Goal: Task Accomplishment & Management: Manage account settings

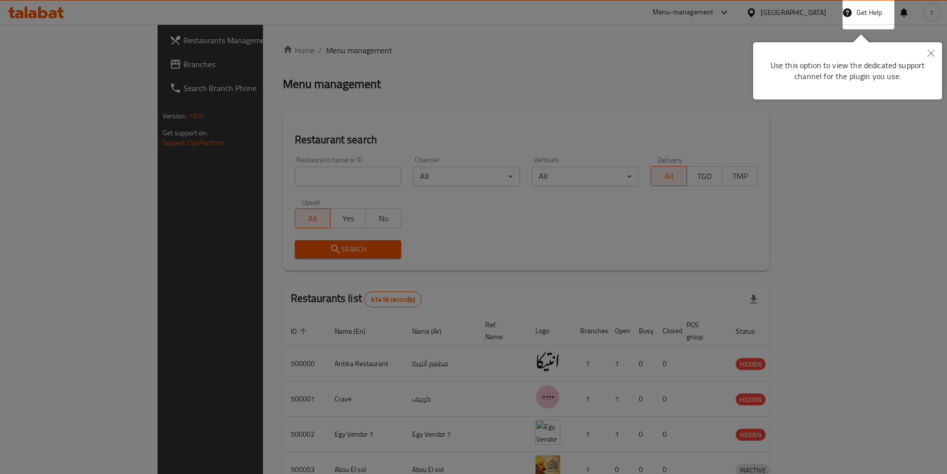
click at [37, 63] on div at bounding box center [473, 237] width 947 height 474
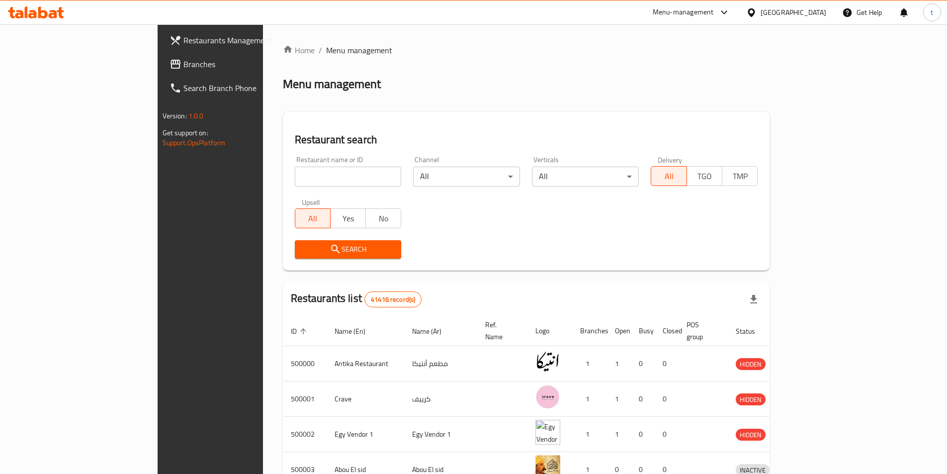
click at [183, 63] on span "Branches" at bounding box center [245, 64] width 124 height 12
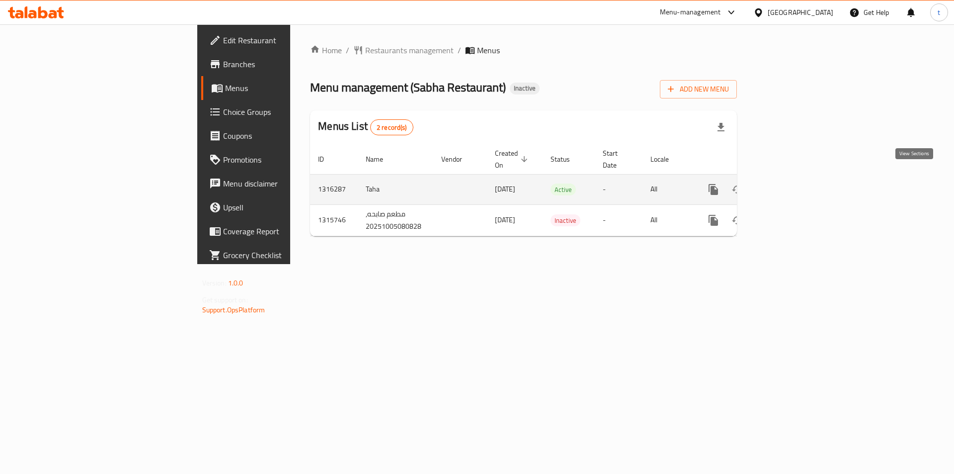
click at [797, 177] on link "enhanced table" at bounding box center [785, 189] width 24 height 24
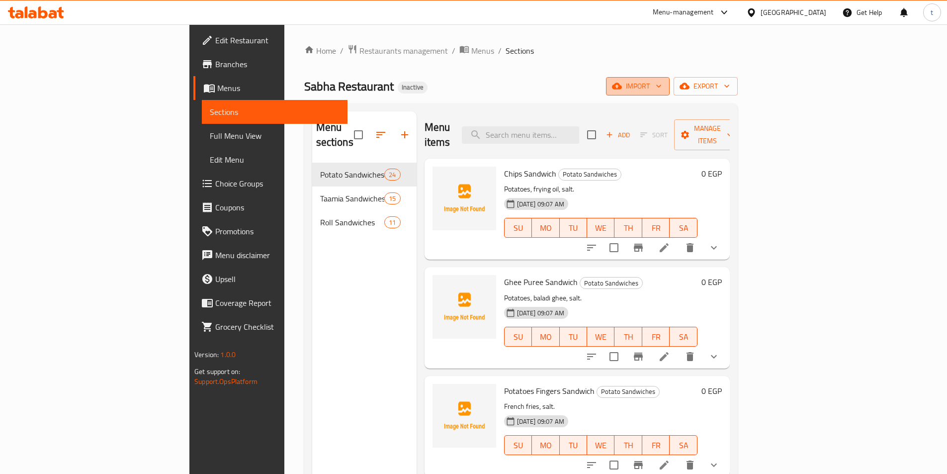
click at [661, 90] on span "import" at bounding box center [638, 86] width 48 height 12
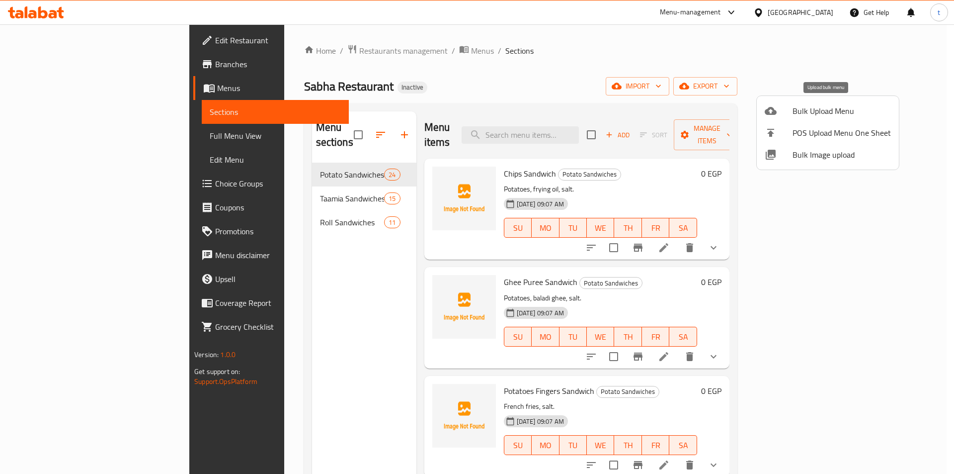
click at [773, 105] on icon at bounding box center [771, 111] width 12 height 12
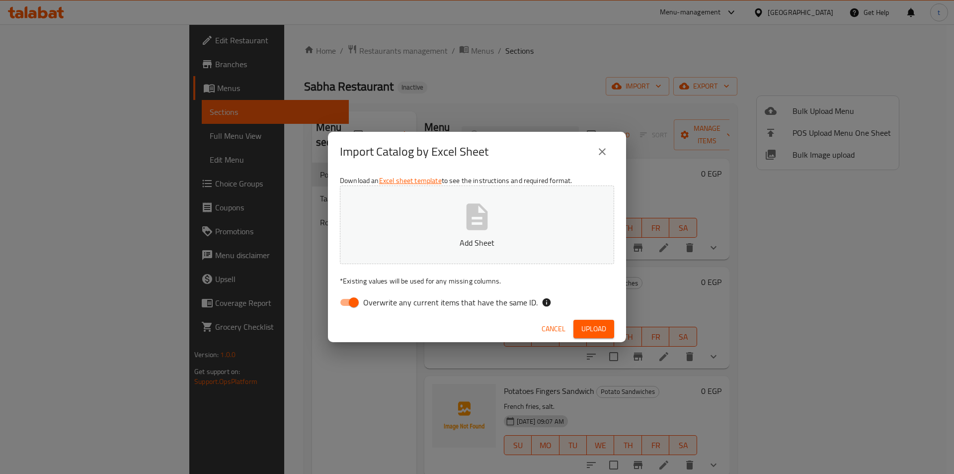
click at [346, 293] on input "Overwrite any current items that have the same ID." at bounding box center [353, 302] width 57 height 19
checkbox input "false"
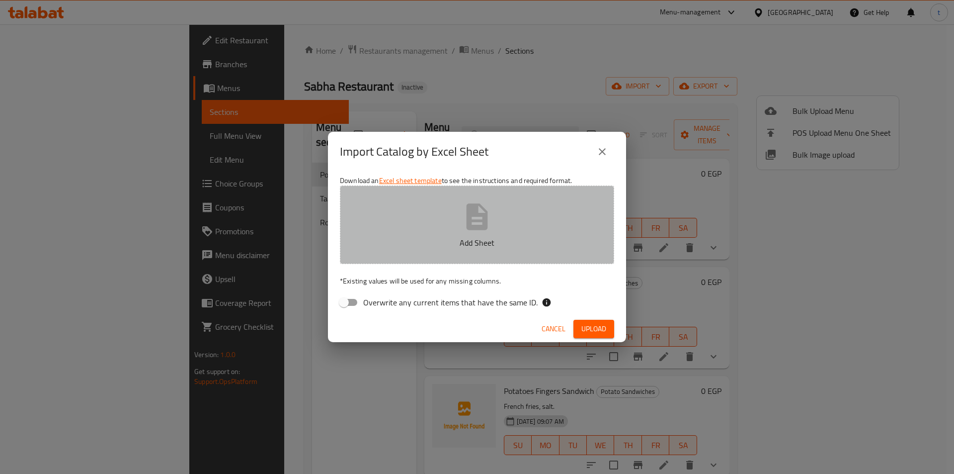
click at [394, 249] on button "Add Sheet" at bounding box center [477, 224] width 274 height 79
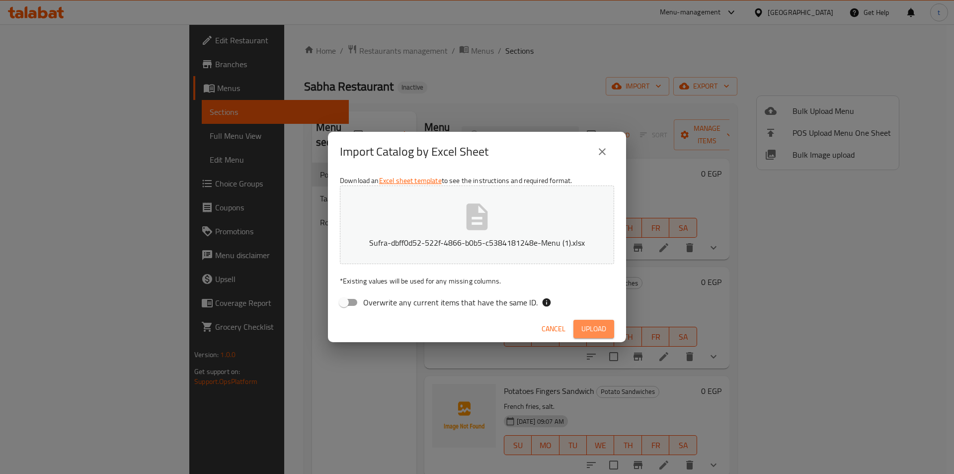
click at [590, 321] on button "Upload" at bounding box center [593, 329] width 41 height 18
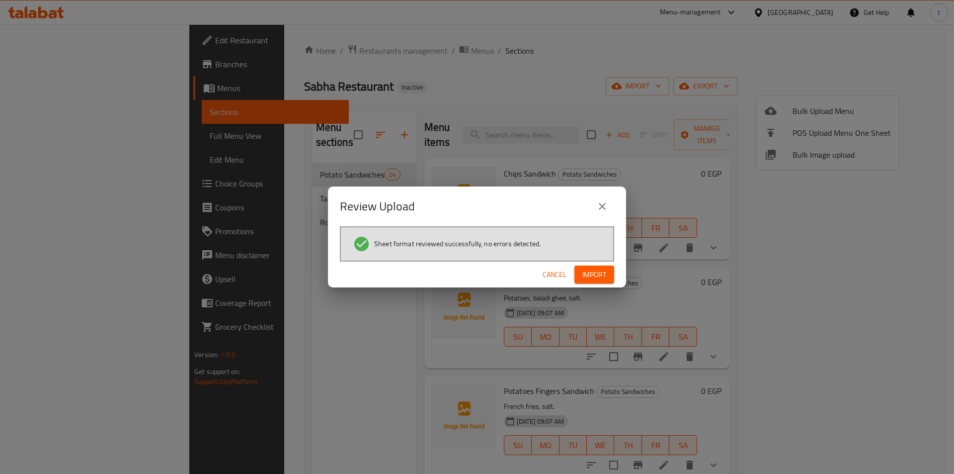
click at [591, 275] on span "Import" at bounding box center [594, 274] width 24 height 12
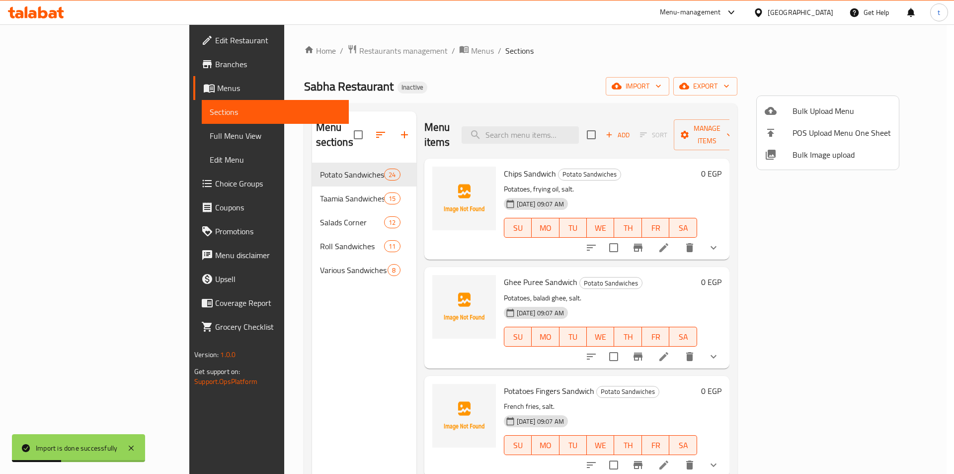
click at [34, 137] on div at bounding box center [477, 237] width 954 height 474
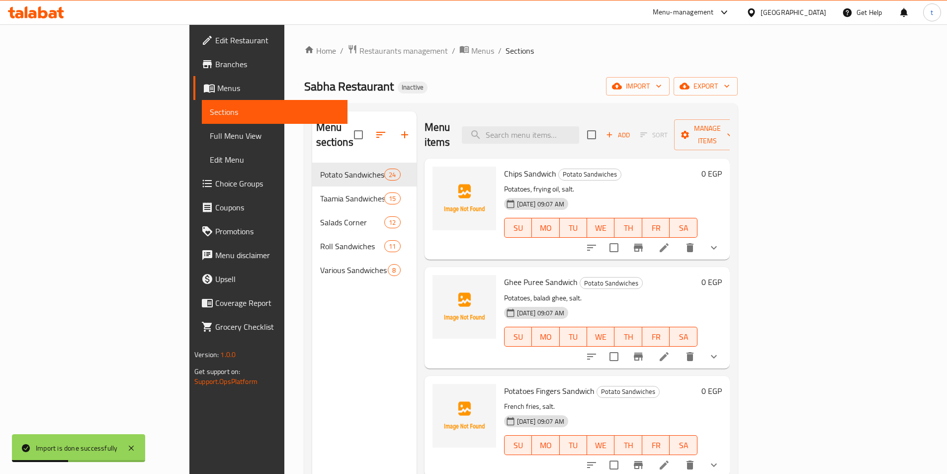
click at [210, 132] on span "Full Menu View" at bounding box center [275, 136] width 130 height 12
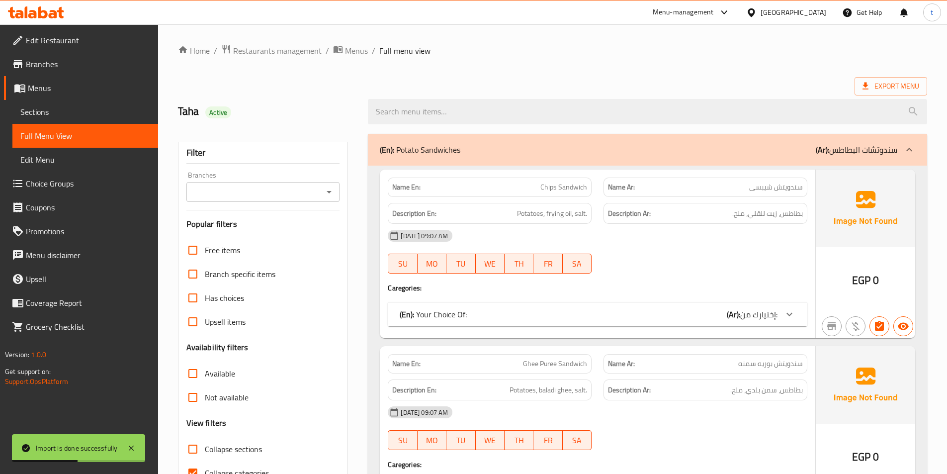
scroll to position [199, 0]
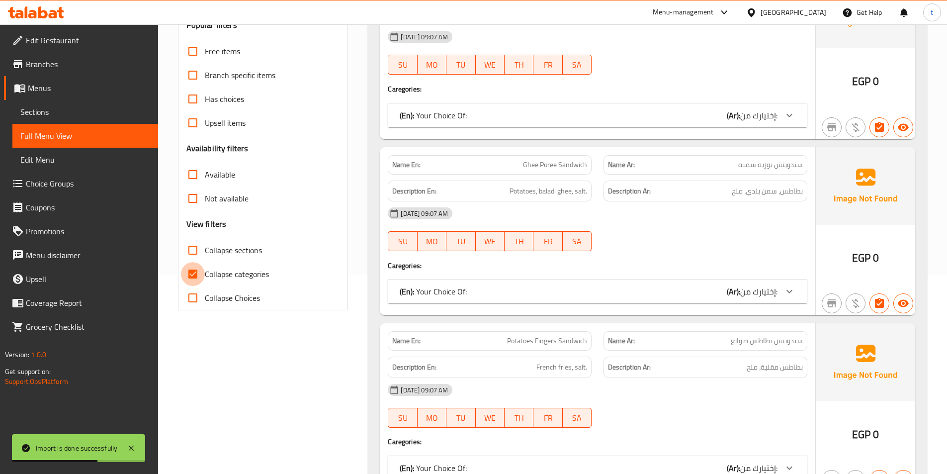
click at [197, 276] on input "Collapse categories" at bounding box center [193, 274] width 24 height 24
checkbox input "false"
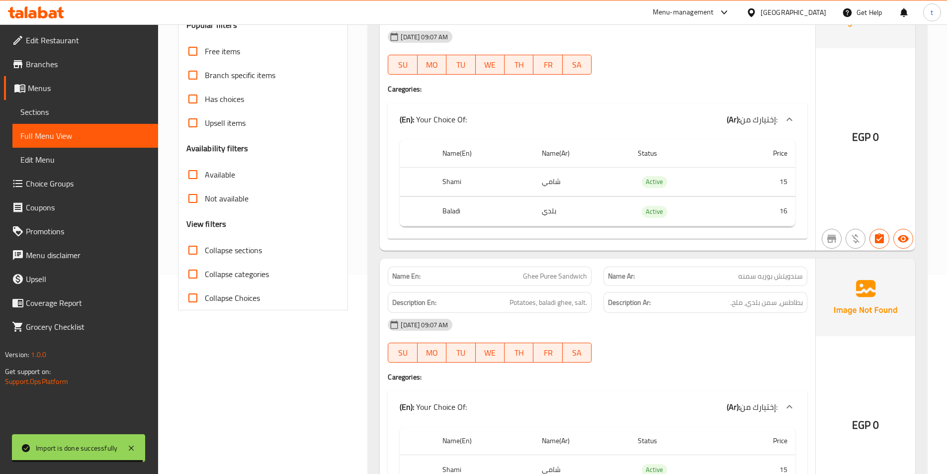
scroll to position [50, 0]
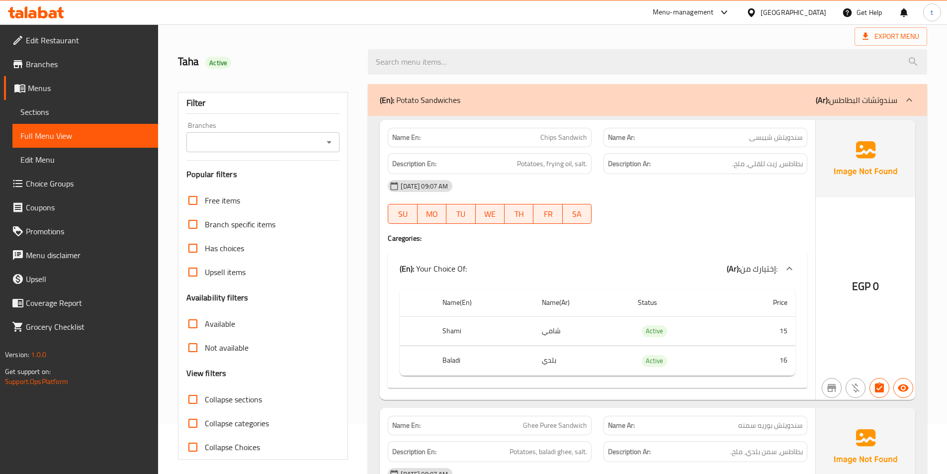
drag, startPoint x: 195, startPoint y: 396, endPoint x: 599, endPoint y: 421, distance: 404.8
click at [195, 396] on input "Collapse sections" at bounding box center [193, 399] width 24 height 24
checkbox input "true"
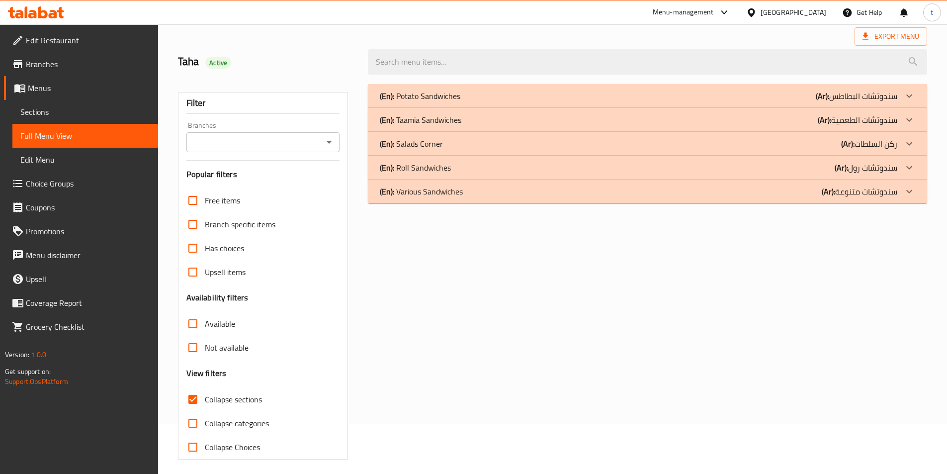
click at [912, 190] on icon at bounding box center [909, 191] width 12 height 12
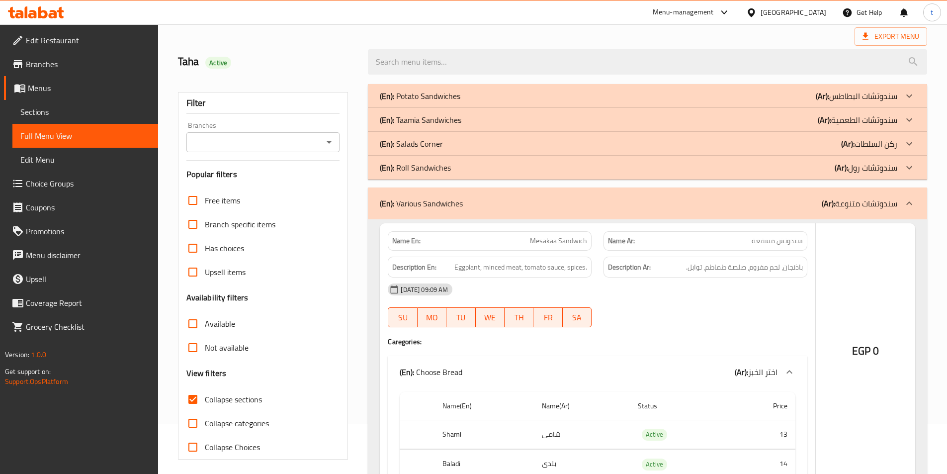
click at [909, 145] on icon at bounding box center [909, 143] width 6 height 3
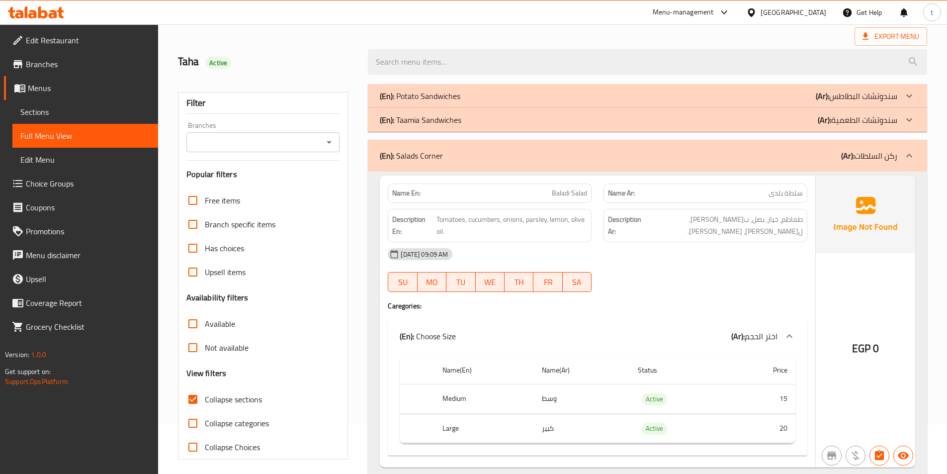
click at [783, 197] on span "سلطة بلدى" at bounding box center [785, 193] width 34 height 10
drag, startPoint x: 783, startPoint y: 197, endPoint x: 627, endPoint y: 194, distance: 156.6
click at [779, 196] on span "سلطة بلدى" at bounding box center [785, 193] width 34 height 10
click at [559, 196] on span "Baladi Salad" at bounding box center [569, 193] width 35 height 10
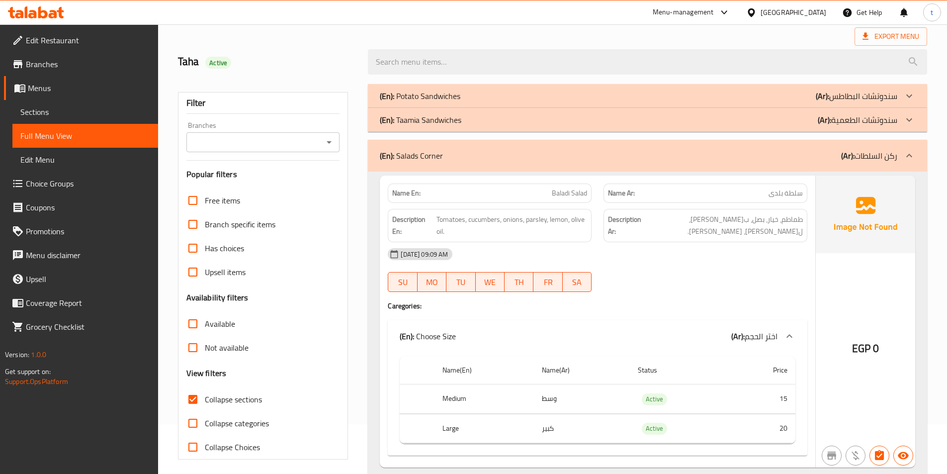
click at [578, 191] on span "Baladi Salad" at bounding box center [569, 193] width 35 height 10
drag, startPoint x: 578, startPoint y: 191, endPoint x: 446, endPoint y: 206, distance: 133.0
click at [571, 193] on span "Baladi Salad" at bounding box center [569, 193] width 35 height 10
click at [443, 217] on span "Tomatoes, cucumbers, onions, parsley, lemon, olive oil." at bounding box center [511, 225] width 151 height 24
drag, startPoint x: 444, startPoint y: 217, endPoint x: 452, endPoint y: 214, distance: 9.0
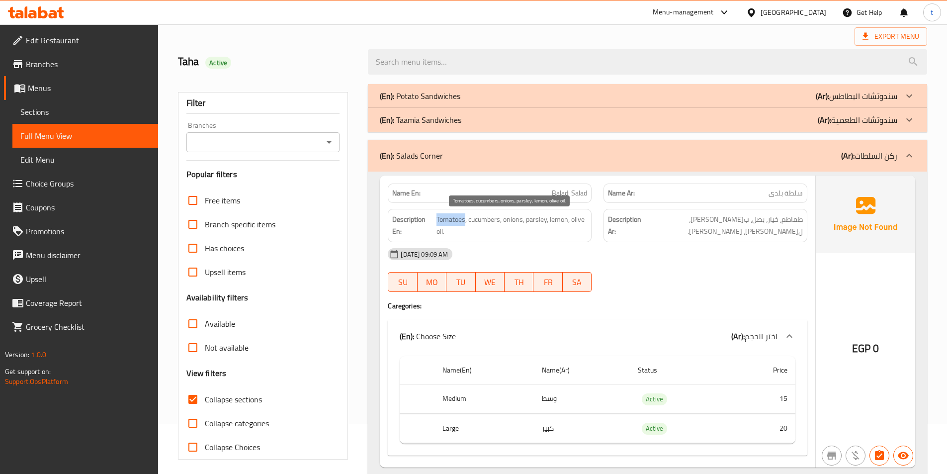
click at [445, 217] on span "Tomatoes, cucumbers, onions, parsley, lemon, olive oil." at bounding box center [511, 225] width 151 height 24
click at [795, 219] on span "طماطم، خيار، بصل، ب[PERSON_NAME]، ل[PERSON_NAME]، [PERSON_NAME]." at bounding box center [723, 225] width 160 height 24
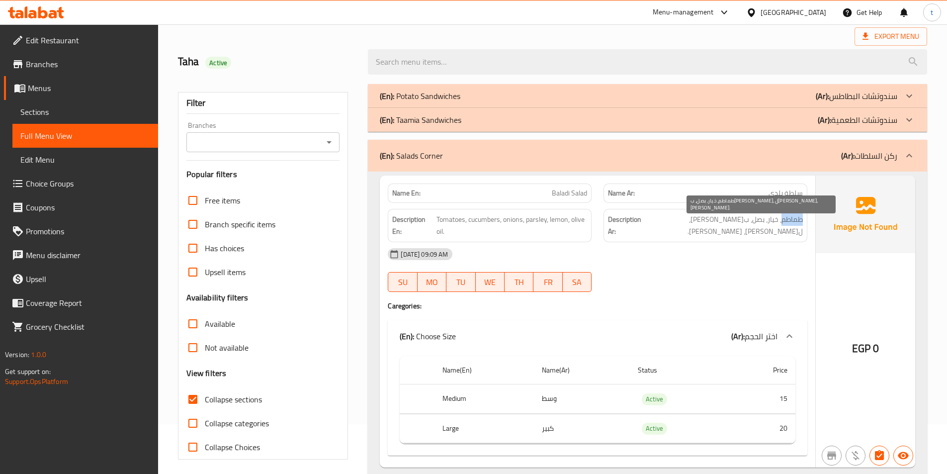
drag, startPoint x: 795, startPoint y: 219, endPoint x: 777, endPoint y: 219, distance: 17.4
click at [789, 219] on span "طماطم، خيار، بصل، ب[PERSON_NAME]، ل[PERSON_NAME]، [PERSON_NAME]." at bounding box center [723, 225] width 160 height 24
click at [775, 219] on span "طماطم، خيار، بصل، ب[PERSON_NAME]، ل[PERSON_NAME]، [PERSON_NAME]." at bounding box center [723, 225] width 160 height 24
drag, startPoint x: 775, startPoint y: 219, endPoint x: 728, endPoint y: 221, distance: 47.3
click at [744, 221] on span "طماطم، خيار، بصل، ب[PERSON_NAME]، ل[PERSON_NAME]، [PERSON_NAME]." at bounding box center [723, 225] width 160 height 24
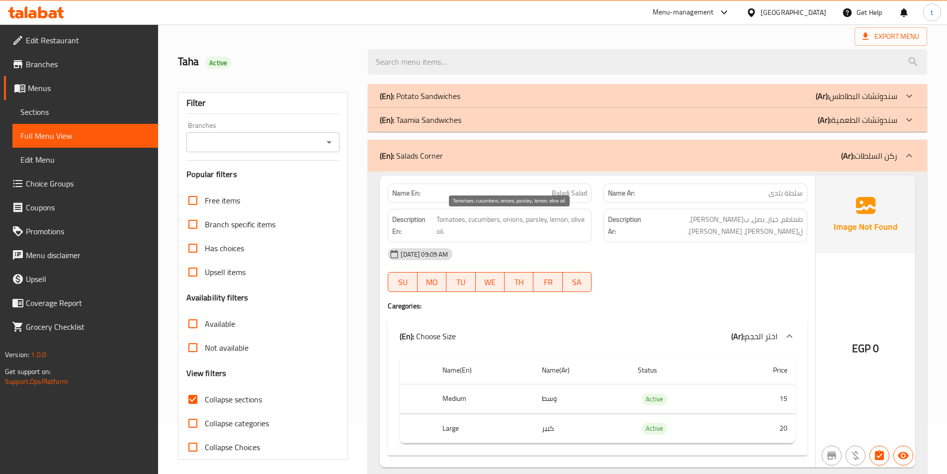
click at [488, 214] on span "Tomatoes, cucumbers, onions, parsley, lemon, olive oil." at bounding box center [511, 225] width 151 height 24
drag, startPoint x: 488, startPoint y: 214, endPoint x: 501, endPoint y: 218, distance: 13.7
click at [491, 215] on span "Tomatoes, cucumbers, onions, parsley, lemon, olive oil." at bounding box center [511, 225] width 151 height 24
click at [507, 219] on span "Tomatoes, cucumbers, onions, parsley, lemon, olive oil." at bounding box center [511, 225] width 151 height 24
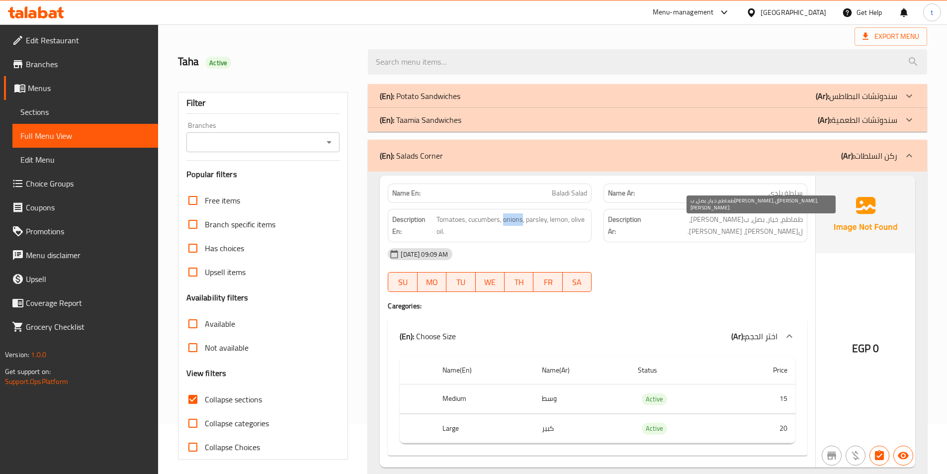
click at [757, 224] on span "طماطم، خيار، بصل، ب[PERSON_NAME]، ل[PERSON_NAME]، [PERSON_NAME]." at bounding box center [723, 225] width 160 height 24
drag, startPoint x: 757, startPoint y: 224, endPoint x: 597, endPoint y: 222, distance: 159.5
click at [756, 224] on span "طماطم، خيار، بصل، ب[PERSON_NAME]، ل[PERSON_NAME]، [PERSON_NAME]." at bounding box center [723, 225] width 160 height 24
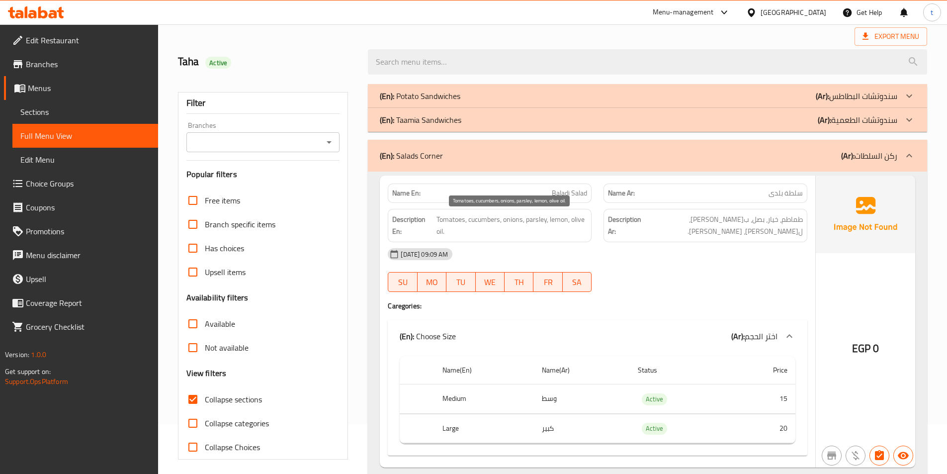
click at [544, 218] on span "Tomatoes, cucumbers, onions, parsley, lemon, olive oil." at bounding box center [511, 225] width 151 height 24
drag, startPoint x: 544, startPoint y: 218, endPoint x: 572, endPoint y: 216, distance: 28.9
click at [552, 220] on span "Tomatoes, cucumbers, onions, parsley, lemon, olive oil." at bounding box center [511, 225] width 151 height 24
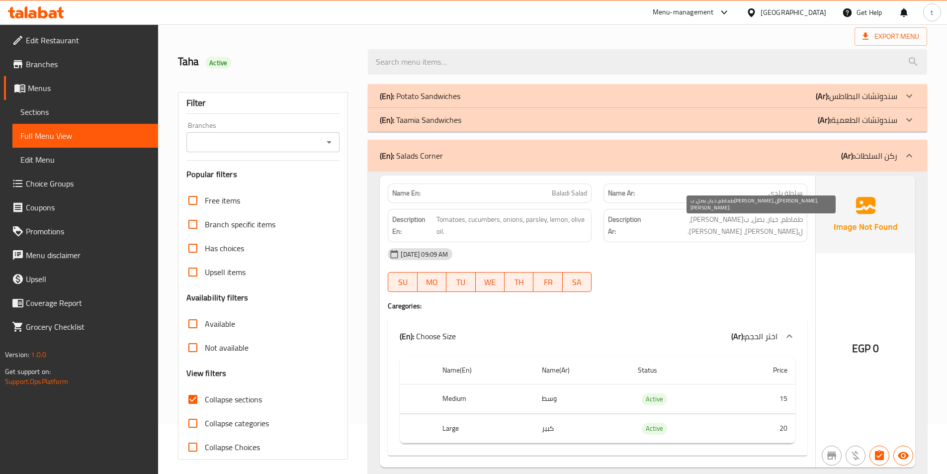
click at [717, 220] on span "طماطم، خيار، بصل، ب[PERSON_NAME]، ل[PERSON_NAME]، [PERSON_NAME]." at bounding box center [723, 225] width 160 height 24
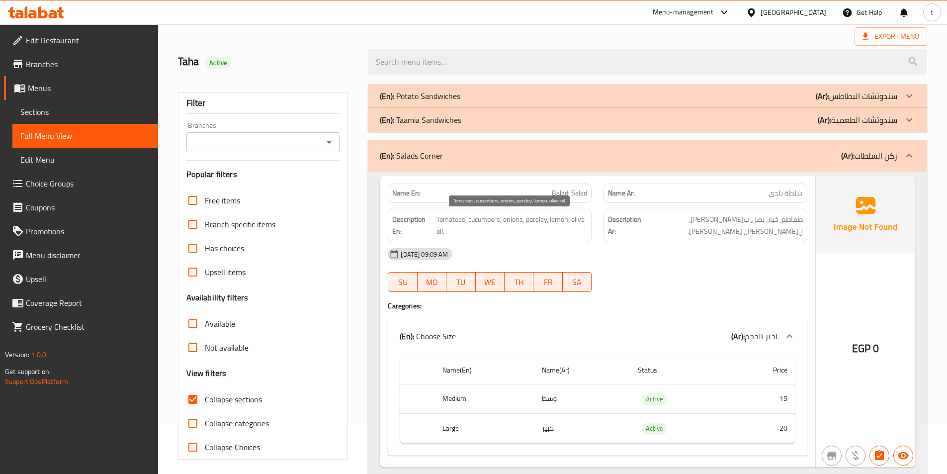
click at [562, 219] on span "Tomatoes, cucumbers, onions, parsley, lemon, olive oil." at bounding box center [511, 225] width 151 height 24
click at [568, 218] on span "Tomatoes, cucumbers, onions, parsley, lemon, olive oil." at bounding box center [511, 225] width 151 height 24
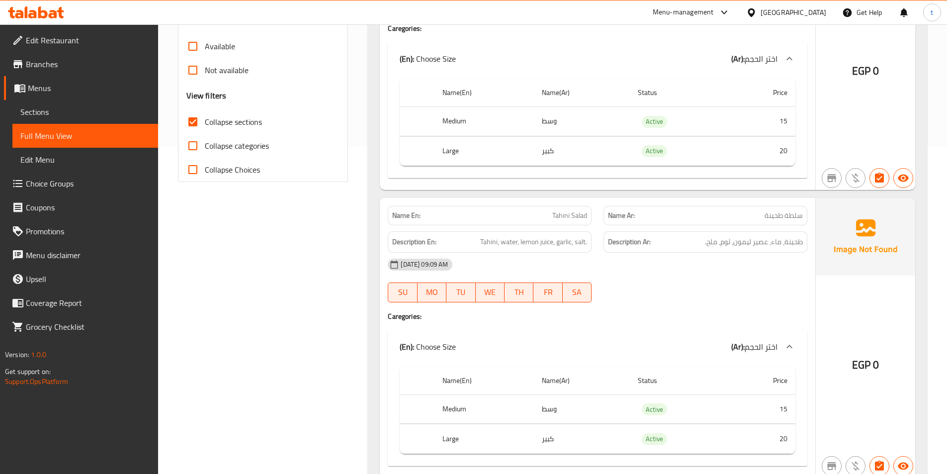
scroll to position [348, 0]
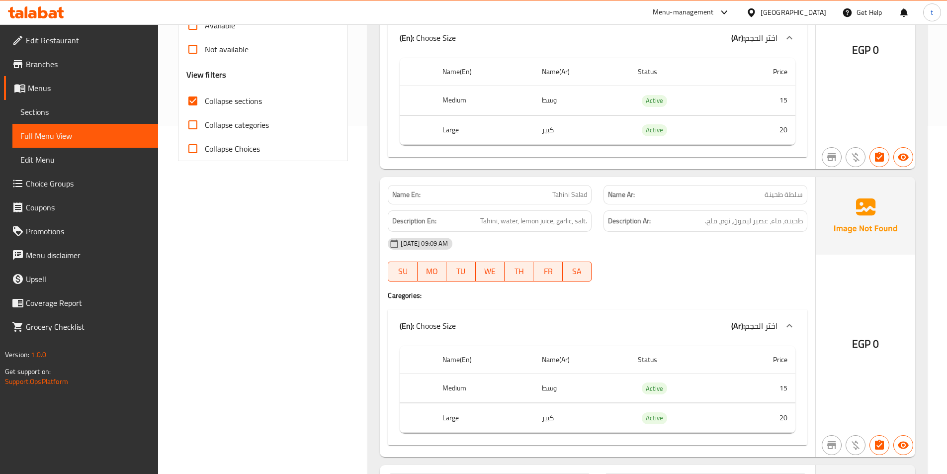
click at [797, 201] on div "Name Ar: سلطة طحينة" at bounding box center [705, 194] width 204 height 19
click at [792, 197] on span "سلطة طحينة" at bounding box center [783, 194] width 38 height 10
drag, startPoint x: 792, startPoint y: 197, endPoint x: 773, endPoint y: 195, distance: 18.4
click at [789, 197] on span "سلطة طحينة" at bounding box center [783, 194] width 38 height 10
click at [773, 195] on span "سلطة طحينة" at bounding box center [783, 194] width 38 height 10
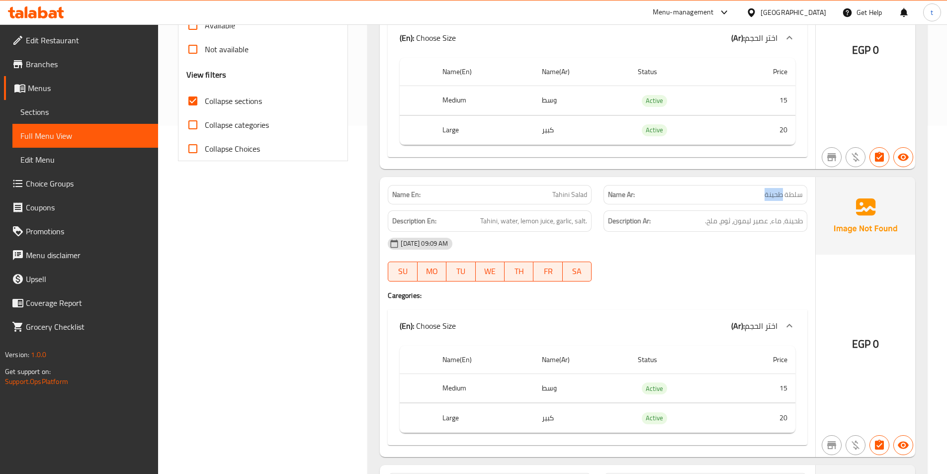
click at [773, 195] on span "سلطة طحينة" at bounding box center [783, 194] width 38 height 10
click at [563, 191] on span "Tahini Salad" at bounding box center [569, 194] width 35 height 10
click at [577, 194] on span "Tahini Salad" at bounding box center [569, 194] width 35 height 10
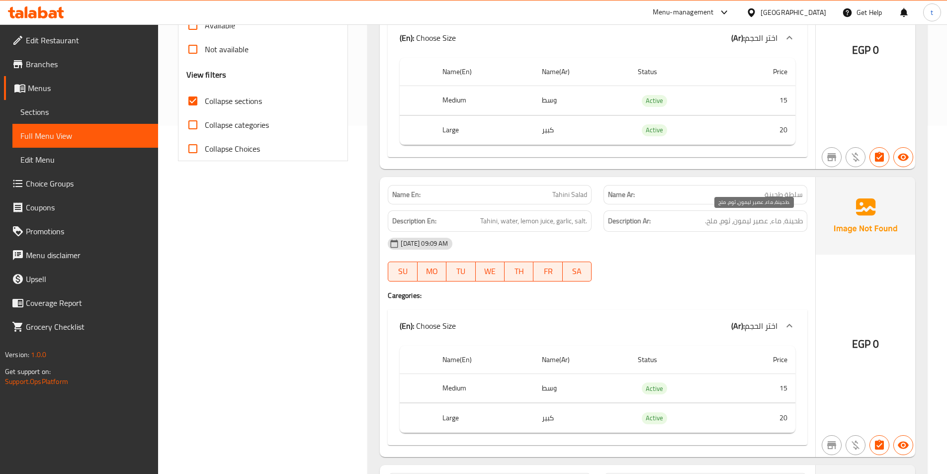
click at [800, 219] on span "طحينة، ماء، عصير ليمون، ثوم، ملح." at bounding box center [754, 221] width 98 height 12
click at [770, 221] on span "طحينة، ماء، عصير ليمون، ثوم، ملح." at bounding box center [754, 221] width 98 height 12
click at [770, 220] on span "طحينة، ماء، عصير ليمون، ثوم، ملح." at bounding box center [754, 221] width 98 height 12
click at [756, 218] on span "طحينة، ماء، عصير ليمون، ثوم، ملح." at bounding box center [754, 221] width 98 height 12
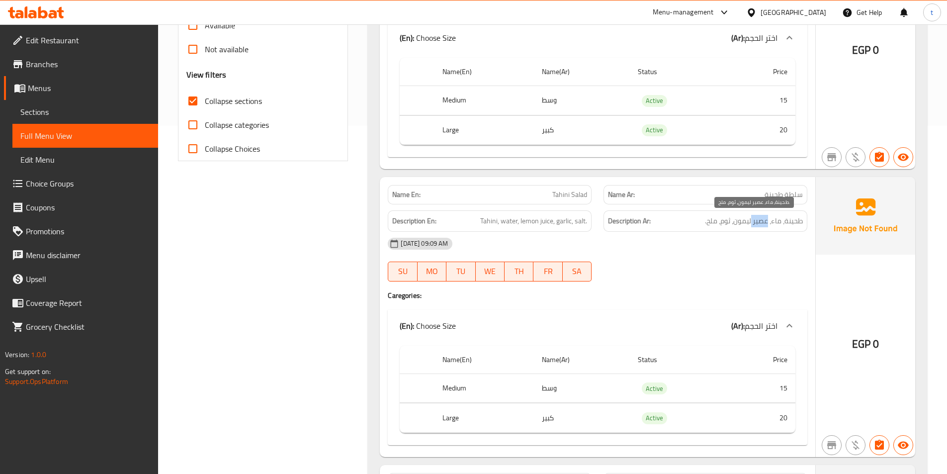
click at [756, 218] on span "طحينة، ماء، عصير ليمون، ثوم، ملح." at bounding box center [754, 221] width 98 height 12
click at [738, 222] on span "طحينة، ماء، عصير ليمون، ثوم، ملح." at bounding box center [754, 221] width 98 height 12
click at [719, 223] on span "طحينة، ماء، عصير ليمون، ثوم، ملح." at bounding box center [754, 221] width 98 height 12
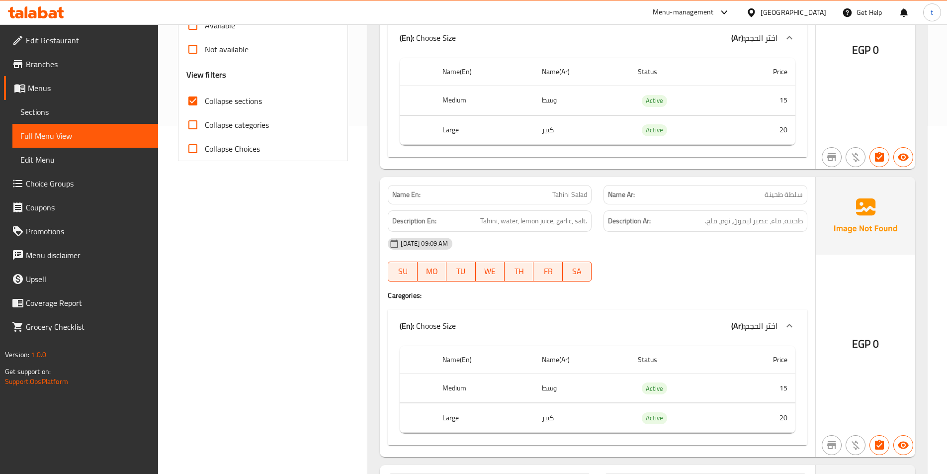
click at [700, 226] on h6 "Description Ar: طحينة، ماء، عصير ليمون، ثوم، ملح." at bounding box center [705, 221] width 195 height 12
drag, startPoint x: 520, startPoint y: 225, endPoint x: 552, endPoint y: 224, distance: 32.3
click at [552, 224] on span "Tahini, water, lemon juice, garlic, salt." at bounding box center [533, 221] width 107 height 12
click at [560, 222] on span "Tahini, water, lemon juice, garlic, salt." at bounding box center [533, 221] width 107 height 12
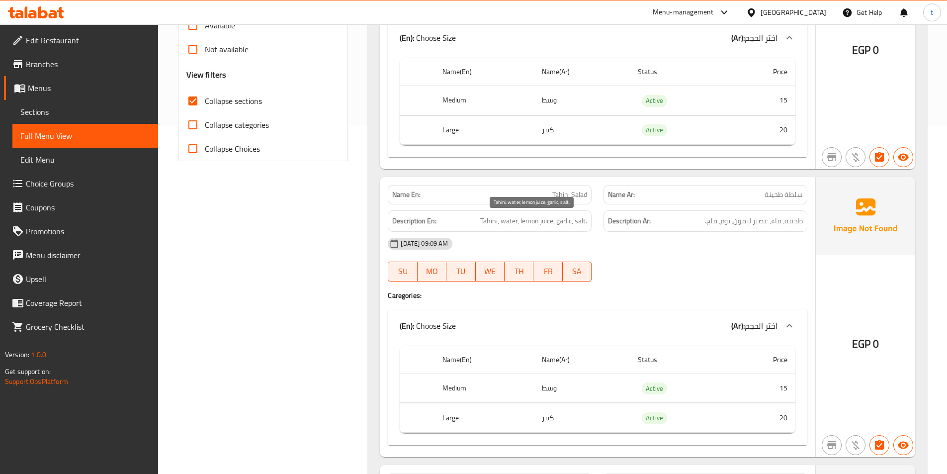
click at [578, 222] on span "Tahini, water, lemon juice, garlic, salt." at bounding box center [533, 221] width 107 height 12
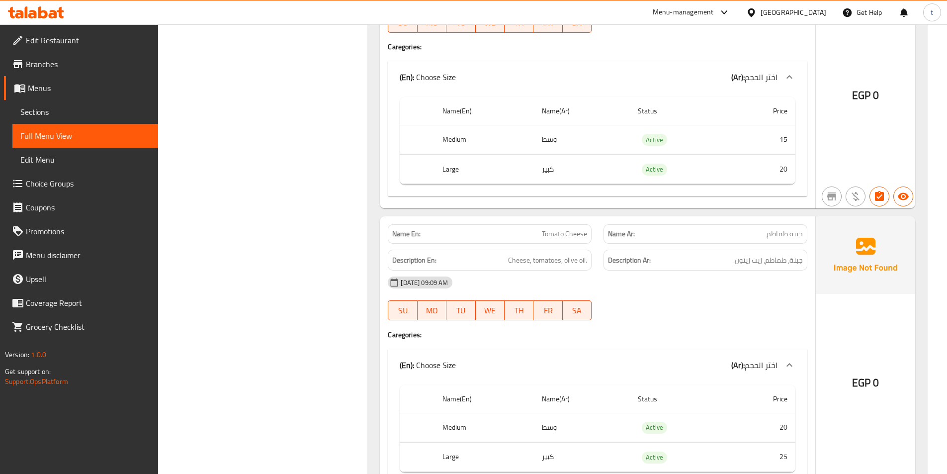
scroll to position [646, 0]
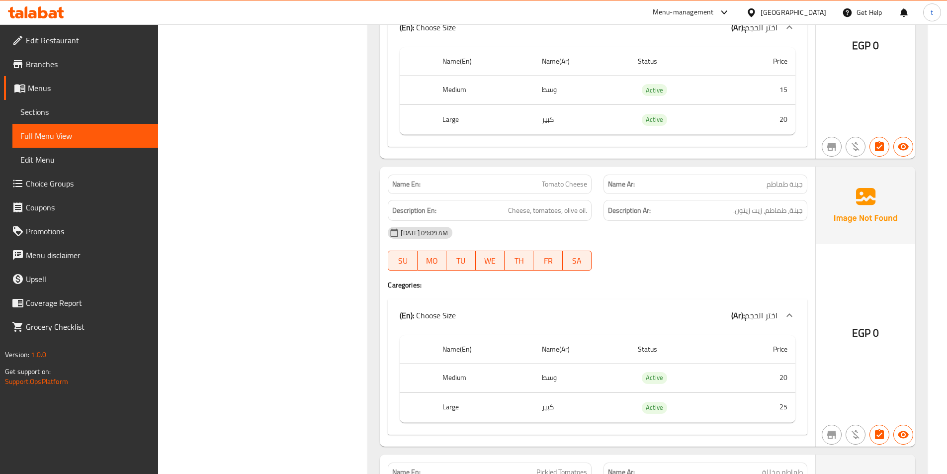
click at [793, 186] on span "جبنة طماطم" at bounding box center [784, 184] width 36 height 10
click at [781, 185] on span "جبنة طماطم" at bounding box center [784, 184] width 36 height 10
click at [560, 189] on span "Tomato Cheese" at bounding box center [564, 184] width 45 height 10
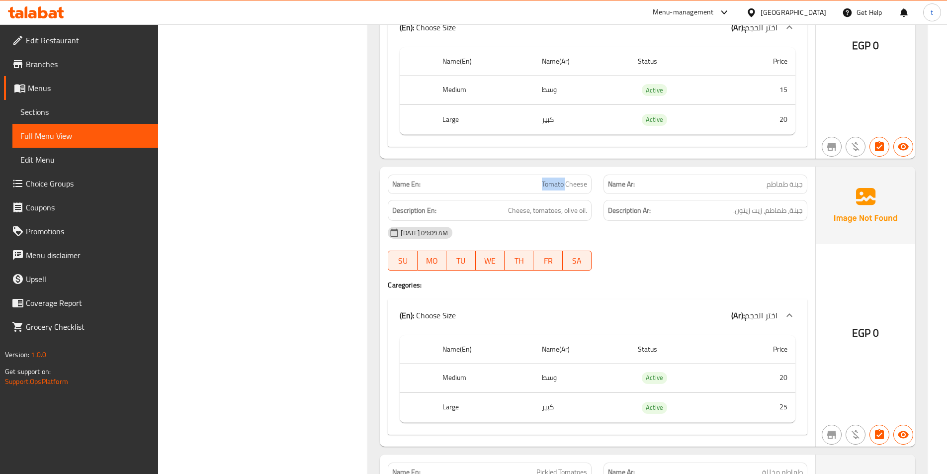
click at [560, 189] on span "Tomato Cheese" at bounding box center [564, 184] width 45 height 10
click at [507, 216] on h6 "Description En: Cheese, tomatoes, olive oil." at bounding box center [489, 210] width 195 height 12
click at [516, 214] on span "Cheese, tomatoes, olive oil." at bounding box center [547, 210] width 79 height 12
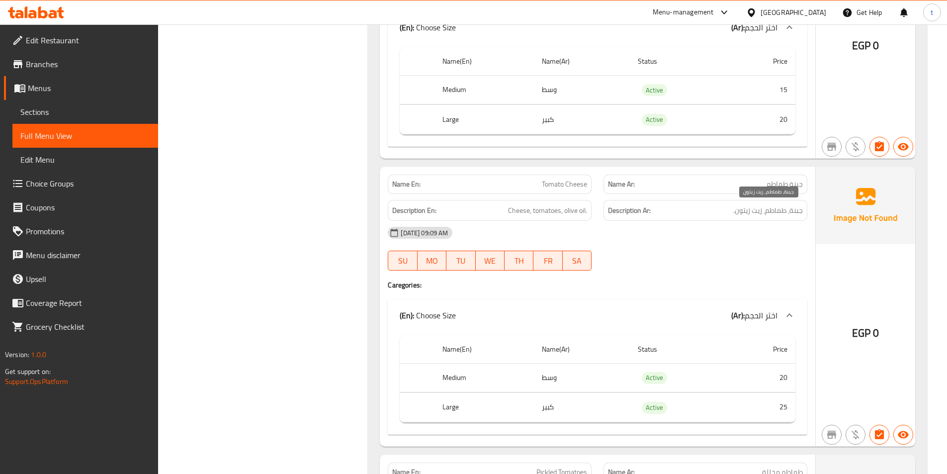
click at [796, 212] on span "جبنة، طماطم، زيت زيتون." at bounding box center [768, 210] width 70 height 12
click at [548, 210] on span "Cheese, tomatoes, olive oil." at bounding box center [547, 210] width 79 height 12
click at [781, 212] on span "جبنة، طماطم، زيت زيتون." at bounding box center [768, 210] width 70 height 12
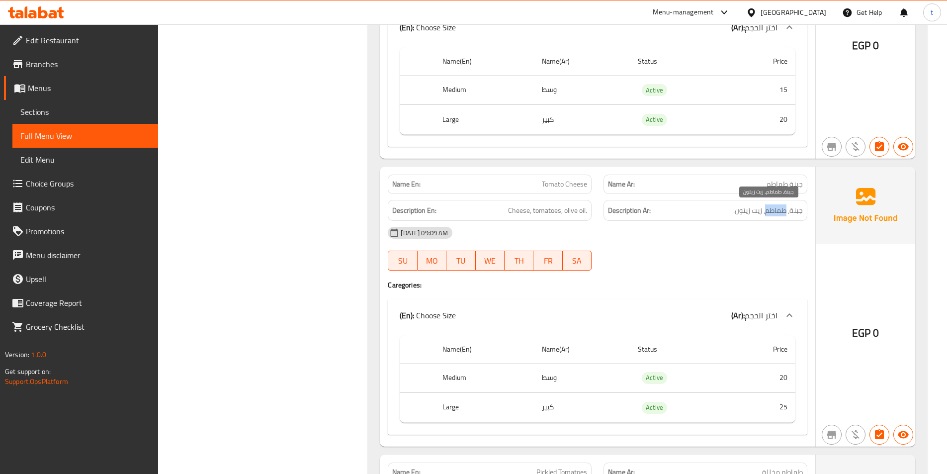
click at [781, 212] on span "جبنة، طماطم، زيت زيتون." at bounding box center [768, 210] width 70 height 12
drag, startPoint x: 565, startPoint y: 213, endPoint x: 591, endPoint y: 212, distance: 26.4
click at [591, 212] on div "Description En: Cheese, tomatoes, olive oil." at bounding box center [490, 210] width 204 height 21
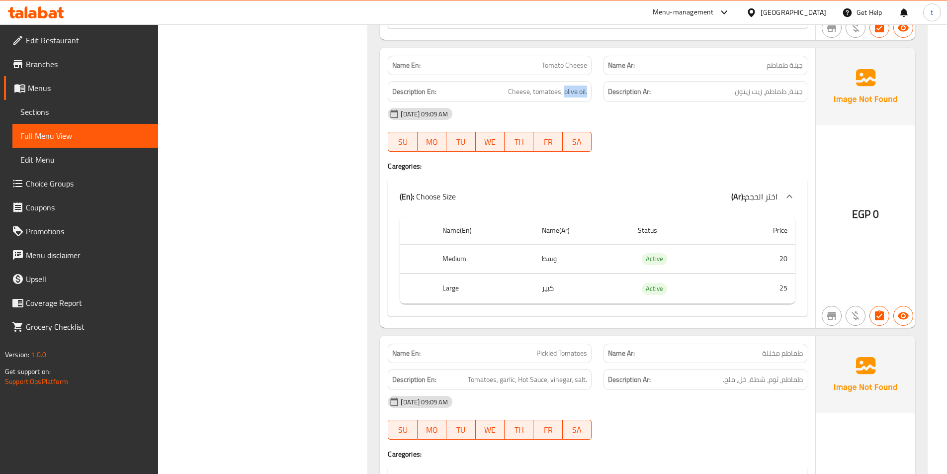
scroll to position [845, 0]
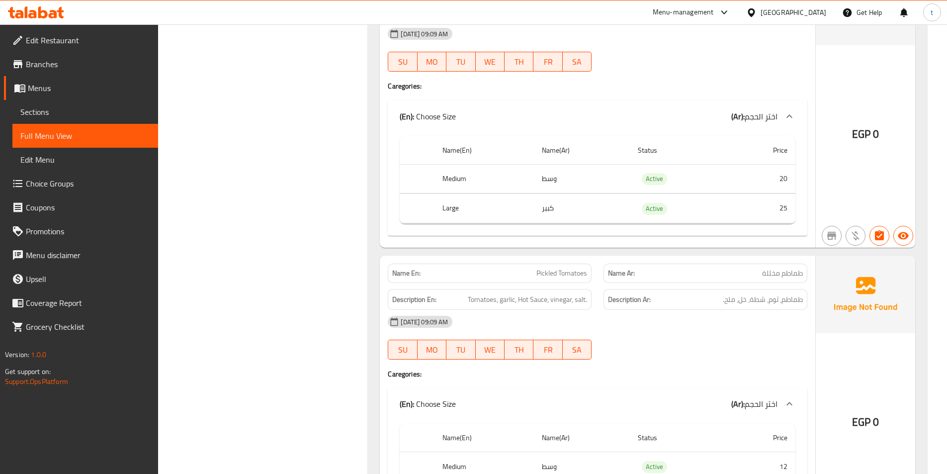
click at [774, 274] on span "طماطم مخللة" at bounding box center [782, 273] width 41 height 10
click at [564, 275] on span "Pickled Tomatoes" at bounding box center [561, 273] width 51 height 10
click at [477, 304] on span "Tomatoes, garlic, Hot Sauce, vinegar, salt." at bounding box center [527, 299] width 119 height 12
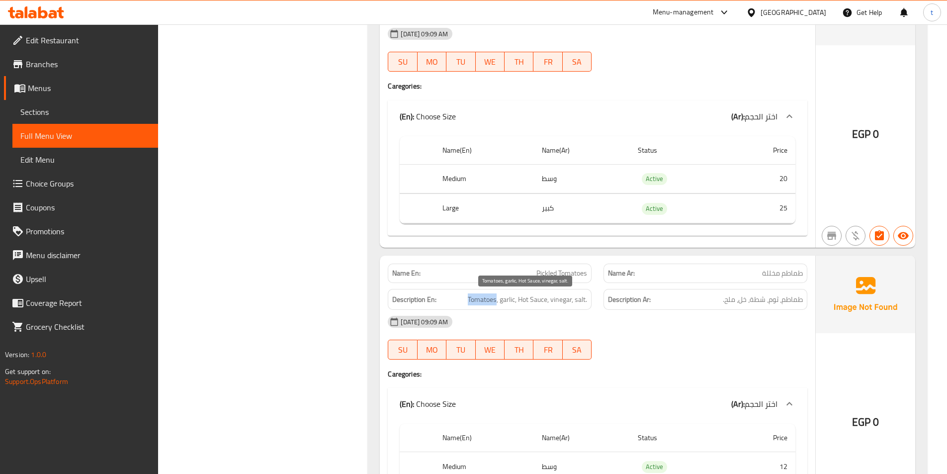
click at [477, 304] on span "Tomatoes, garlic, Hot Sauce, vinegar, salt." at bounding box center [527, 299] width 119 height 12
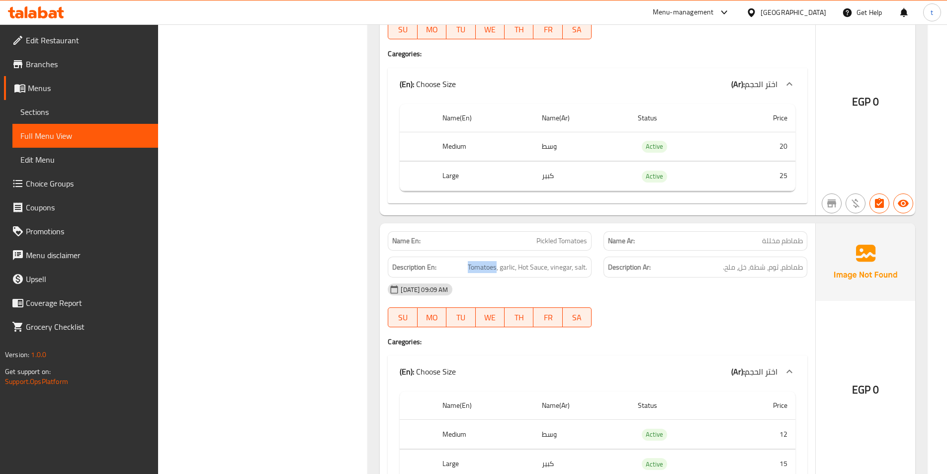
scroll to position [894, 0]
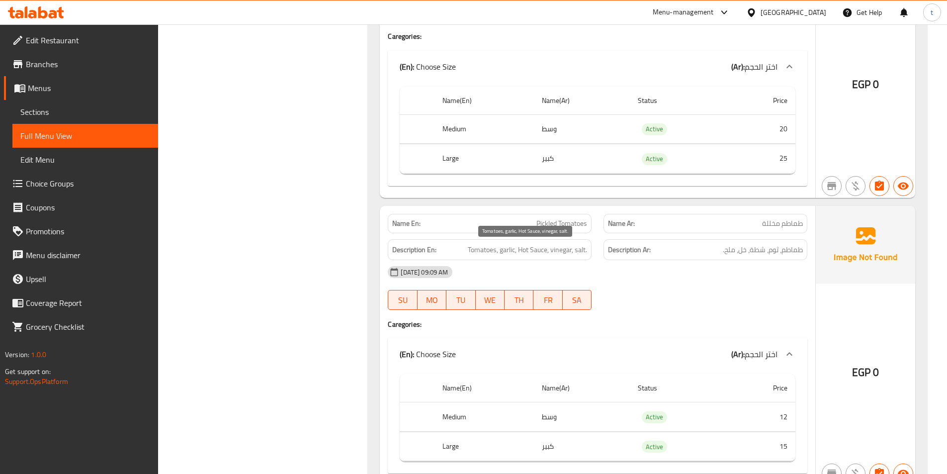
click at [505, 254] on span "Tomatoes, garlic, Hot Sauce, vinegar, salt." at bounding box center [527, 249] width 119 height 12
click at [522, 251] on span "Tomatoes, garlic, Hot Sauce, vinegar, salt." at bounding box center [527, 249] width 119 height 12
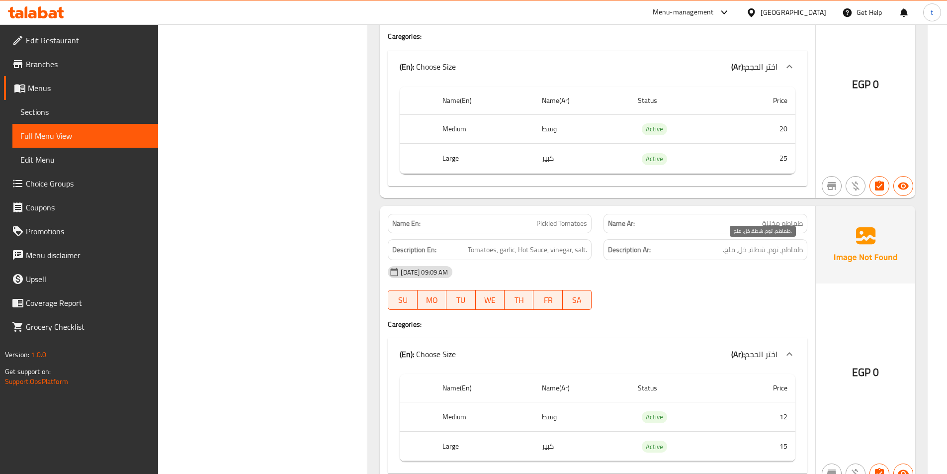
click at [761, 250] on span "طماطم، ثوم، شطة، خل، ملح." at bounding box center [763, 249] width 80 height 12
copy span "شطة"
click at [563, 251] on span "Tomatoes, garlic, Hot Sauce, vinegar, salt." at bounding box center [527, 249] width 119 height 12
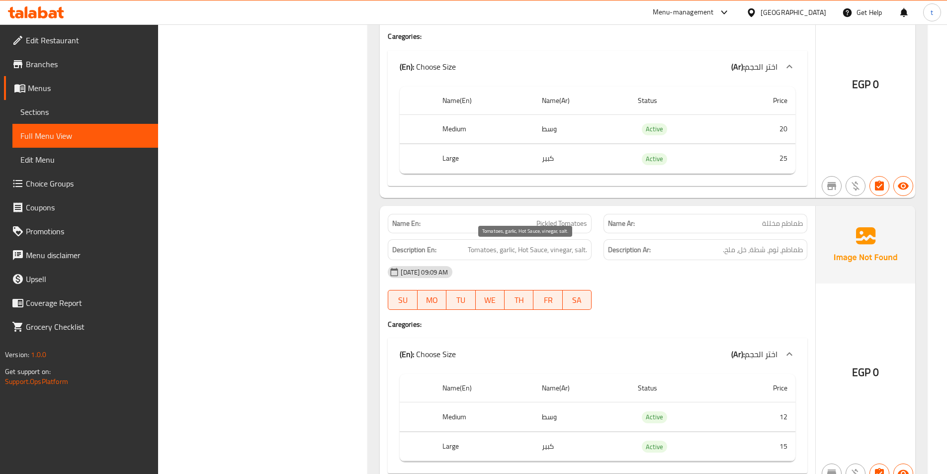
click at [581, 250] on span "Tomatoes, garlic, Hot Sauce, vinegar, salt." at bounding box center [527, 249] width 119 height 12
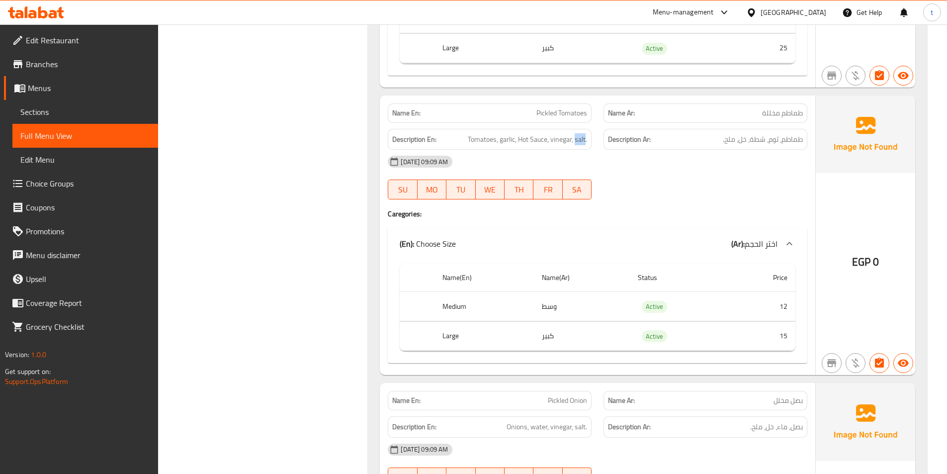
scroll to position [1143, 0]
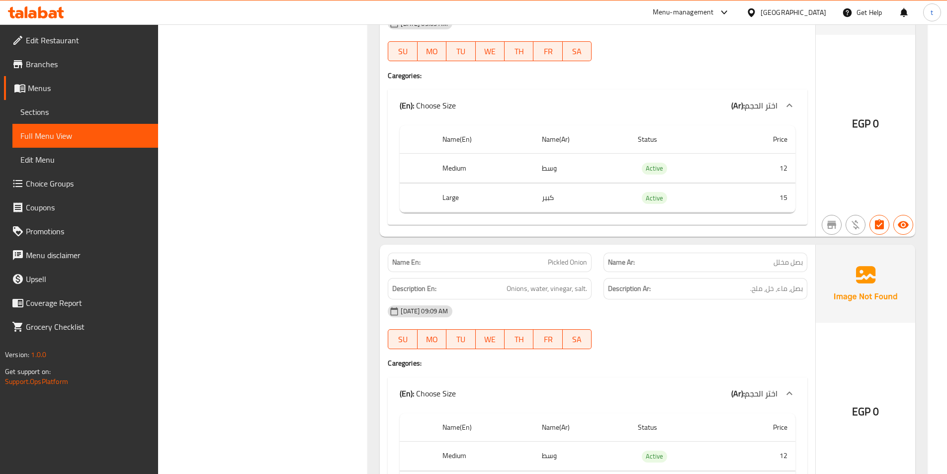
click at [779, 266] on span "بصل مخلل" at bounding box center [787, 262] width 29 height 10
click at [555, 259] on span "Pickled Onion" at bounding box center [567, 262] width 39 height 10
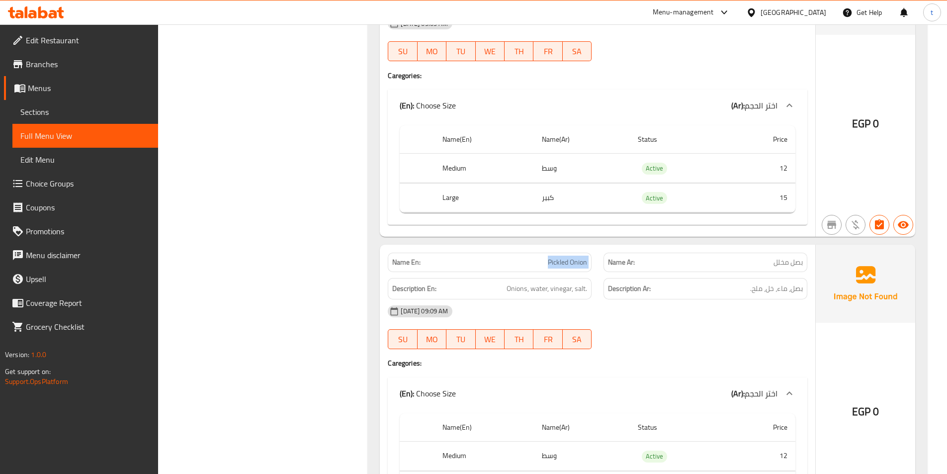
click at [555, 259] on span "Pickled Onion" at bounding box center [567, 262] width 39 height 10
click at [505, 289] on h6 "Description En: Onions, water, vinegar, salt." at bounding box center [489, 288] width 195 height 12
click at [513, 288] on span "Onions, water, vinegar, salt." at bounding box center [546, 288] width 81 height 12
click at [790, 285] on span "بصل، ماء، خل، ملح." at bounding box center [776, 288] width 53 height 12
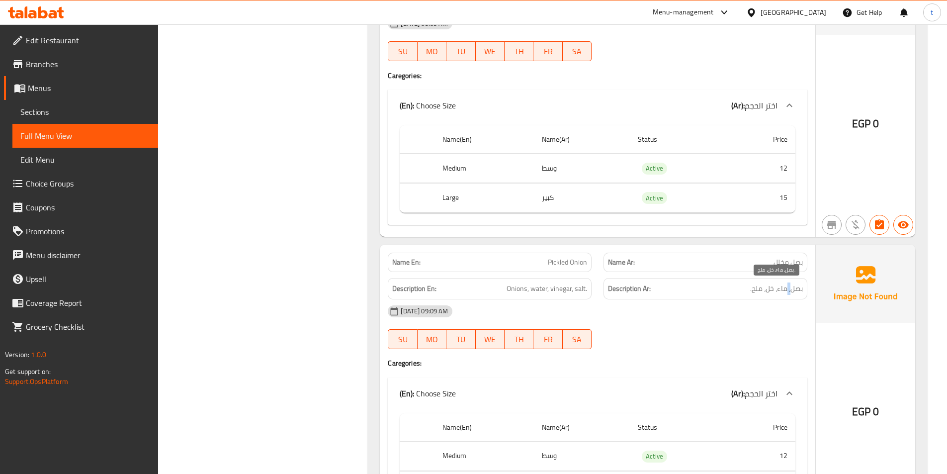
click at [790, 285] on span "بصل، ماء، خل، ملح." at bounding box center [776, 288] width 53 height 12
click at [527, 287] on span "Onions, water, vinegar, salt." at bounding box center [546, 288] width 81 height 12
click at [562, 293] on span "Onions, water, vinegar, salt." at bounding box center [546, 288] width 81 height 12
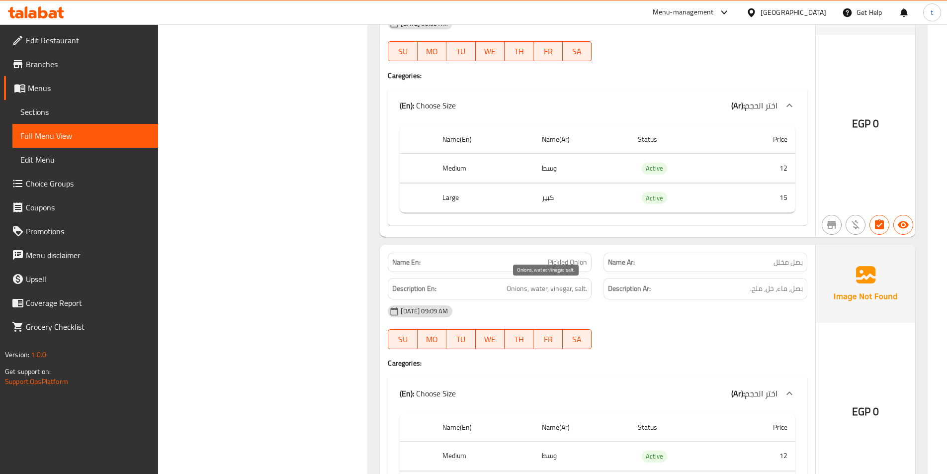
click at [584, 287] on span "Onions, water, vinegar, salt." at bounding box center [546, 288] width 81 height 12
click at [585, 288] on span "Onions, water, vinegar, salt." at bounding box center [546, 288] width 81 height 12
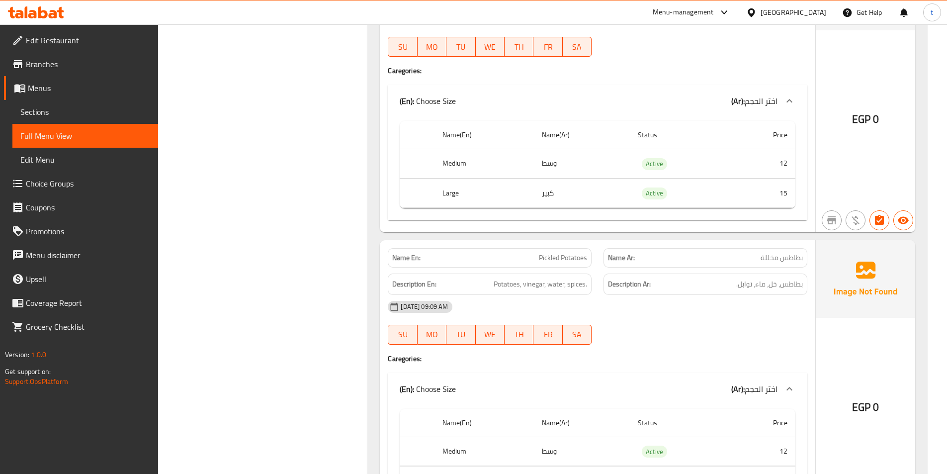
scroll to position [1441, 0]
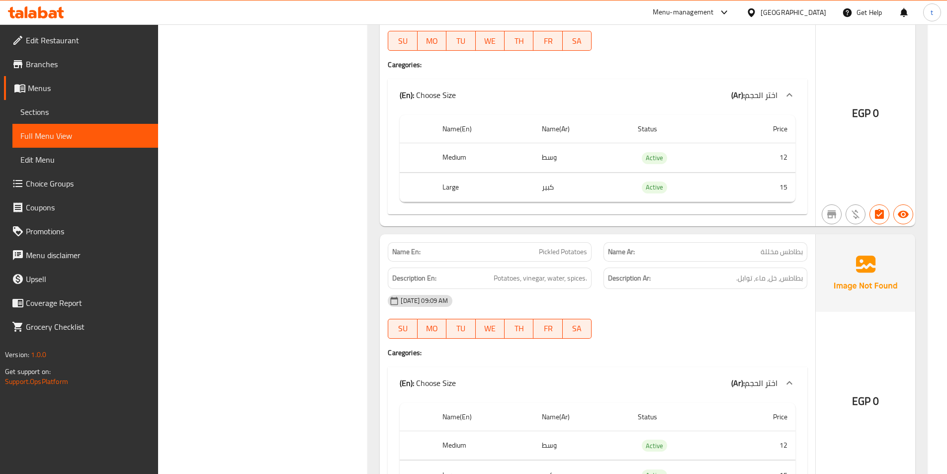
click at [774, 254] on span "بطاطس مخللة" at bounding box center [781, 251] width 42 height 10
click at [580, 255] on span "Pickled Potatoes" at bounding box center [563, 251] width 48 height 10
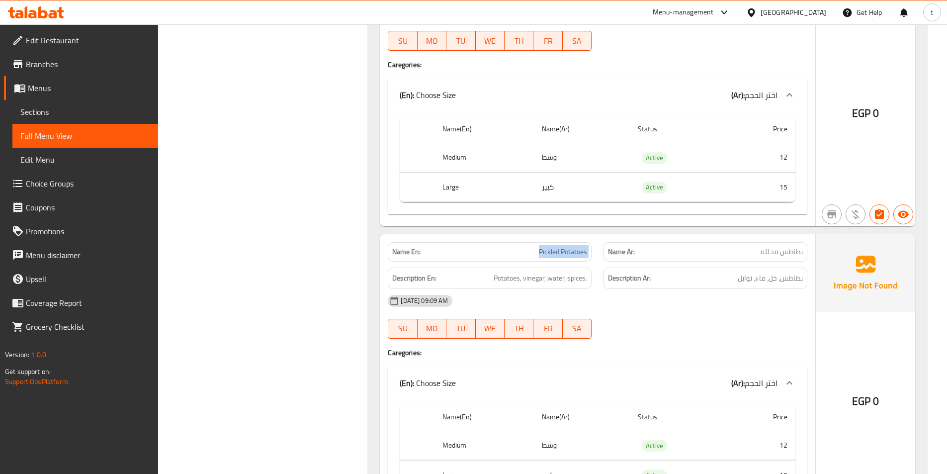
click at [580, 255] on span "Pickled Potatoes" at bounding box center [563, 251] width 48 height 10
click at [506, 275] on span "Potatoes, vinegar, water, spices." at bounding box center [539, 278] width 93 height 12
click at [532, 276] on span "Potatoes, vinegar, water, spices." at bounding box center [539, 278] width 93 height 12
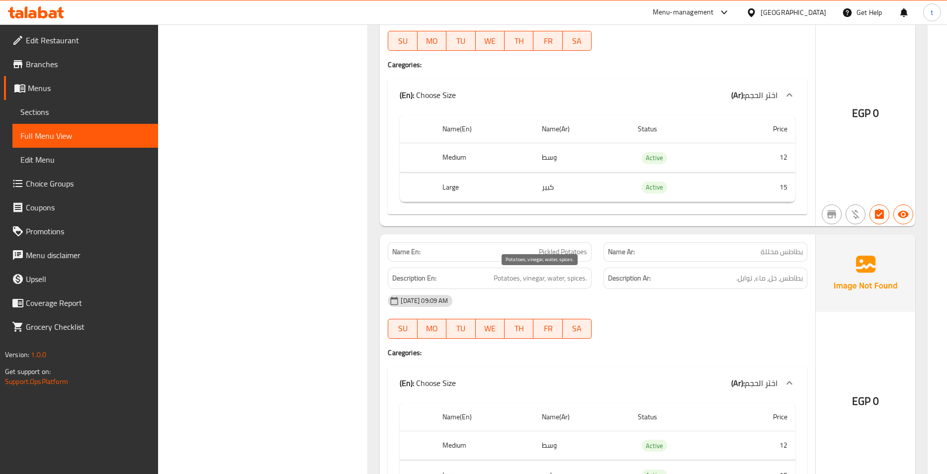
click at [563, 273] on span "Potatoes, vinegar, water, spices." at bounding box center [539, 278] width 93 height 12
click at [576, 275] on span "Potatoes, vinegar, water, spices." at bounding box center [539, 278] width 93 height 12
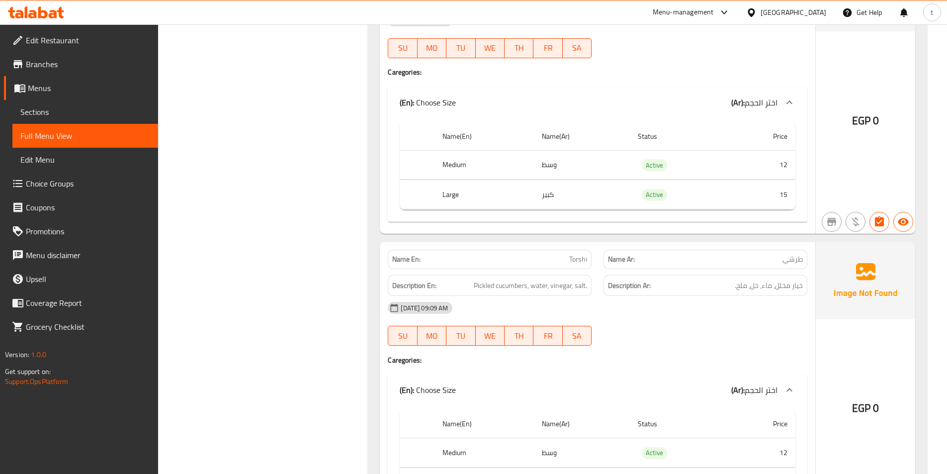
scroll to position [1739, 0]
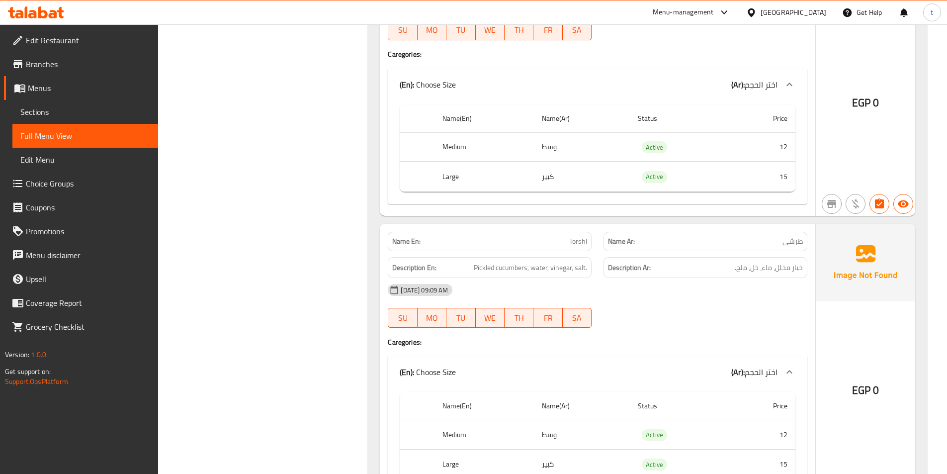
click at [484, 269] on span "Pickled cucumbers, water, vinegar, salt." at bounding box center [530, 267] width 113 height 12
click at [496, 269] on span "Pickled cucumbers, water, vinegar, salt." at bounding box center [530, 267] width 113 height 12
click at [536, 267] on span "Pickled cucumbers, water, vinegar, salt." at bounding box center [530, 267] width 113 height 12
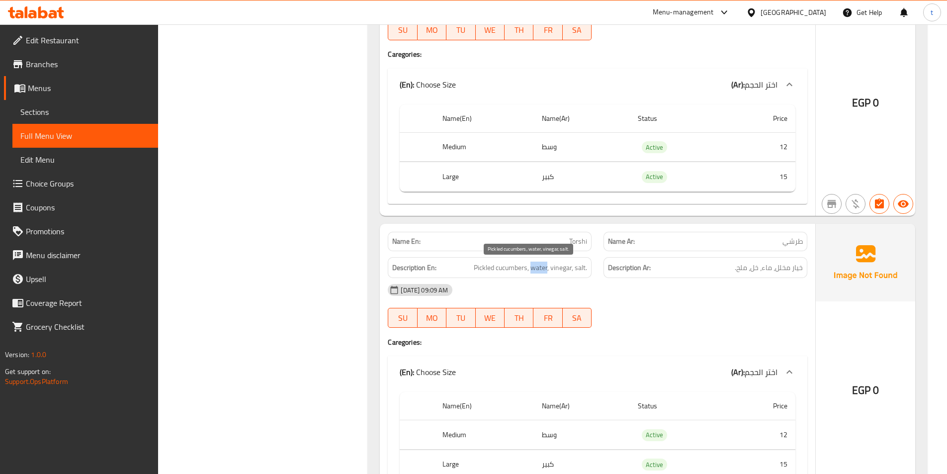
click at [536, 267] on span "Pickled cucumbers, water, vinegar, salt." at bounding box center [530, 267] width 113 height 12
click at [564, 269] on span "Pickled cucumbers, water, vinegar, salt." at bounding box center [530, 267] width 113 height 12
click at [581, 268] on span "Pickled cucumbers, water, vinegar, salt." at bounding box center [530, 267] width 113 height 12
click at [580, 267] on span "Pickled cucumbers, water, vinegar, salt." at bounding box center [530, 267] width 113 height 12
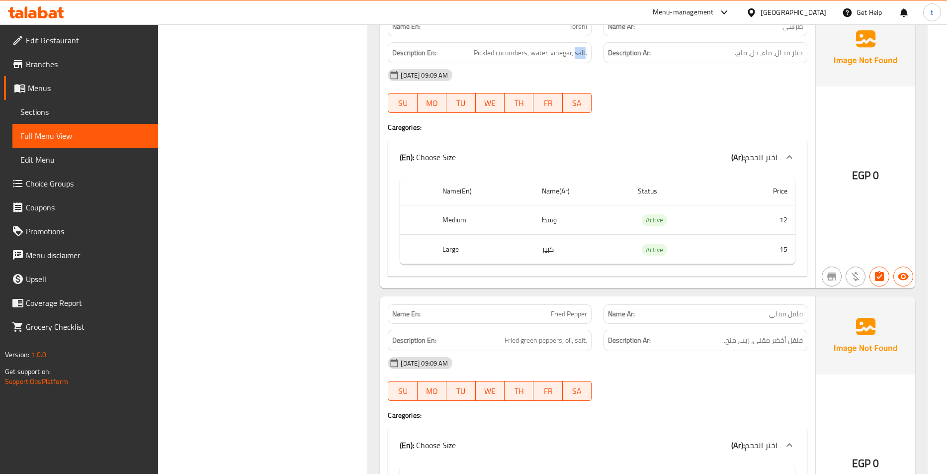
scroll to position [1988, 0]
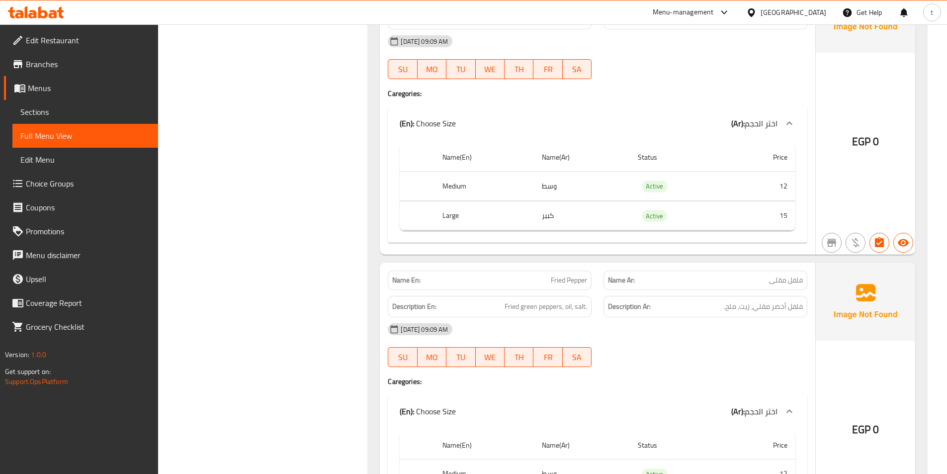
click at [782, 272] on div "Name Ar: فلفل مقلى" at bounding box center [705, 279] width 204 height 19
click at [765, 277] on p "Name Ar: فلفل مقلى" at bounding box center [705, 280] width 195 height 10
click at [786, 277] on span "فلفل مقلى" at bounding box center [786, 280] width 34 height 10
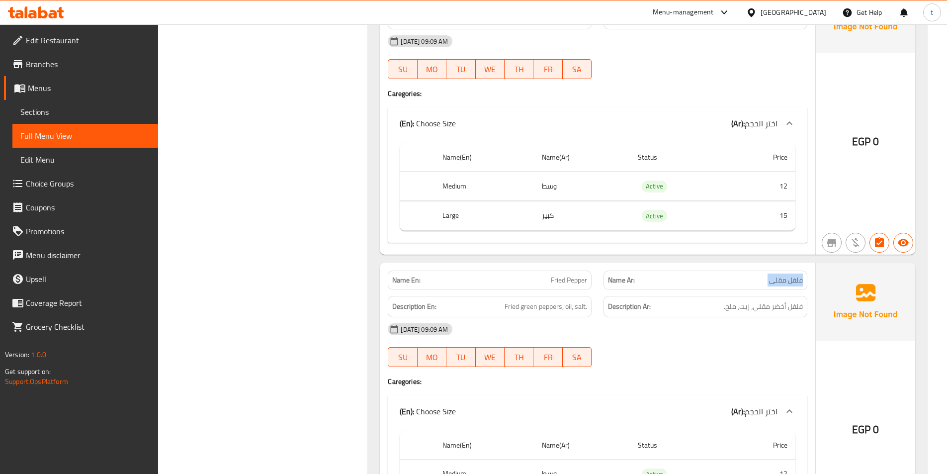
click at [786, 277] on span "فلفل مقلى" at bounding box center [786, 280] width 34 height 10
click at [560, 282] on span "Fried Pepper" at bounding box center [569, 280] width 36 height 10
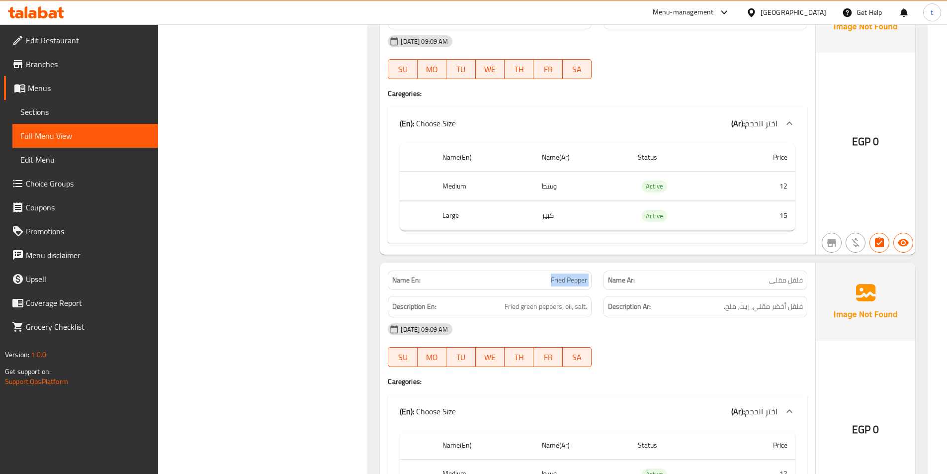
click at [561, 282] on span "Fried Pepper" at bounding box center [569, 280] width 36 height 10
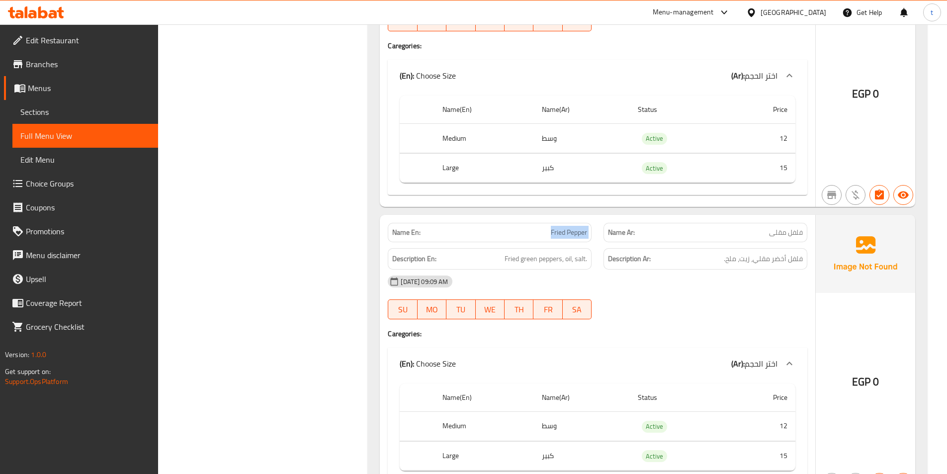
scroll to position [2037, 0]
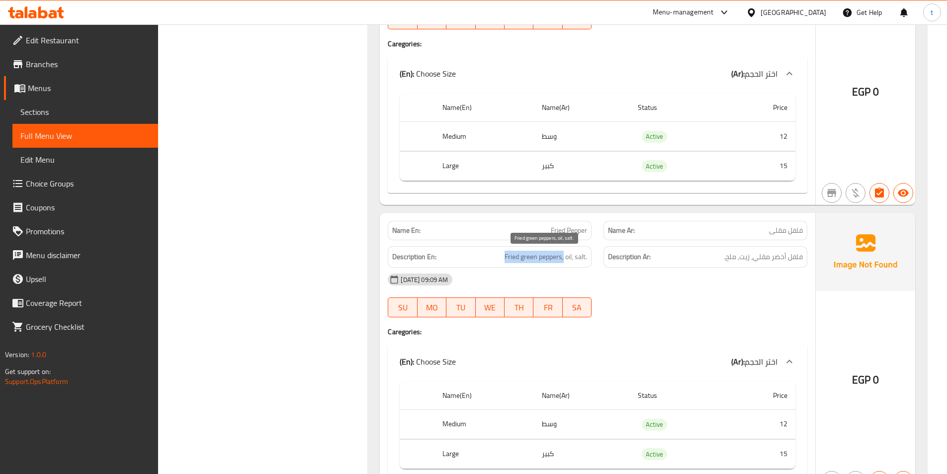
drag, startPoint x: 502, startPoint y: 257, endPoint x: 563, endPoint y: 256, distance: 60.6
click at [563, 256] on h6 "Description En: Fried green peppers, oil, salt." at bounding box center [489, 256] width 195 height 12
click at [568, 258] on span "Fried green peppers, oil, salt." at bounding box center [545, 256] width 82 height 12
click at [584, 255] on span "Fried green peppers, oil, salt." at bounding box center [545, 256] width 82 height 12
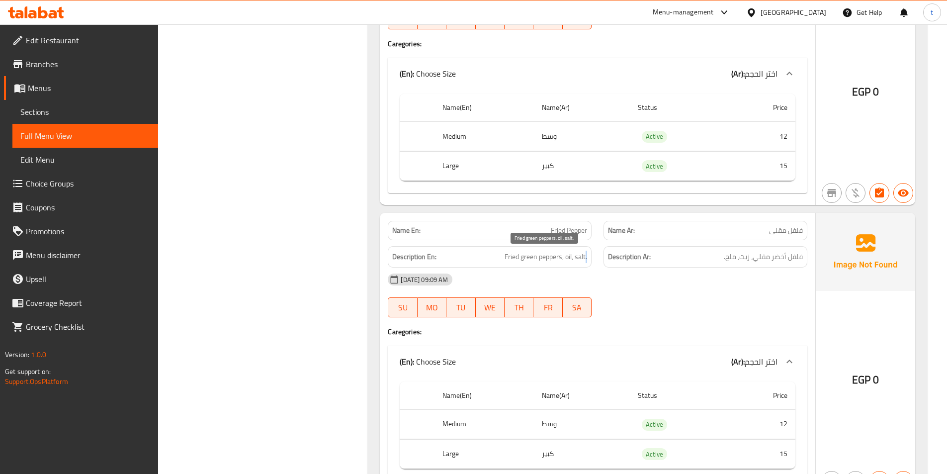
click at [584, 255] on span "Fried green peppers, oil, salt." at bounding box center [545, 256] width 82 height 12
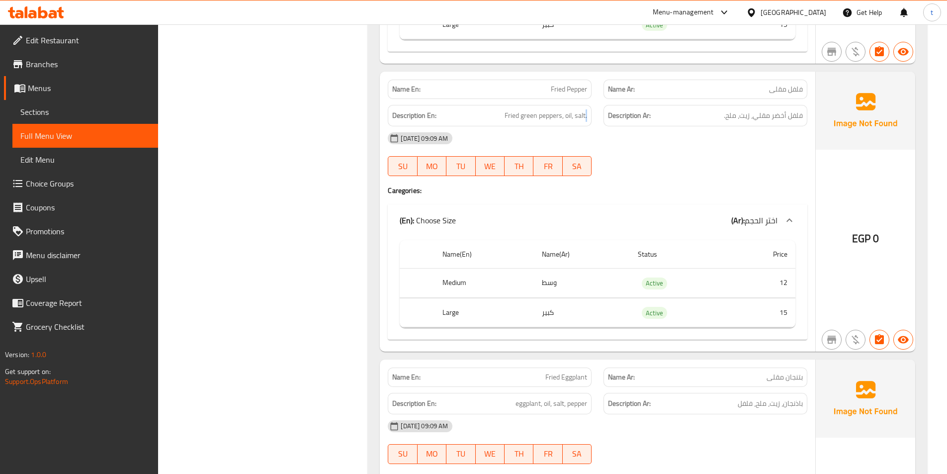
scroll to position [2236, 0]
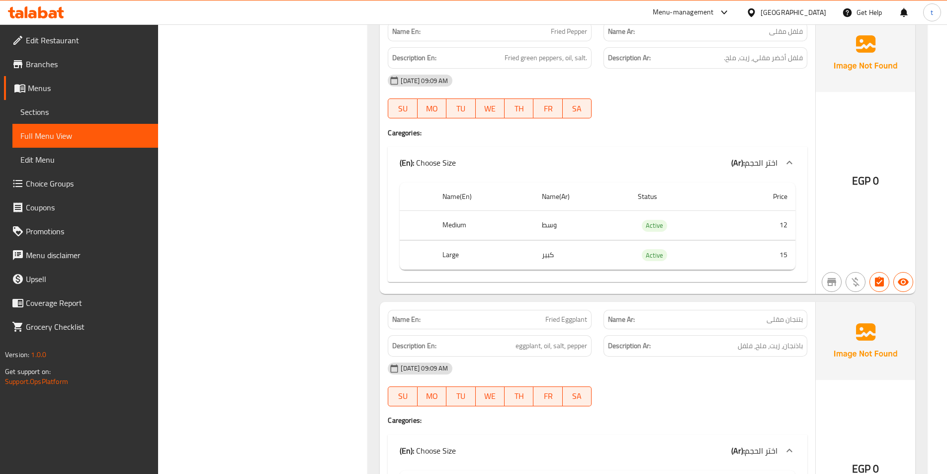
click at [793, 323] on span "بتنجان مقلى" at bounding box center [784, 319] width 36 height 10
click at [739, 323] on p "Name Ar: بتنجان مقلى" at bounding box center [705, 319] width 195 height 10
click at [778, 326] on div "Name Ar: بتنجان مقلى" at bounding box center [705, 319] width 204 height 19
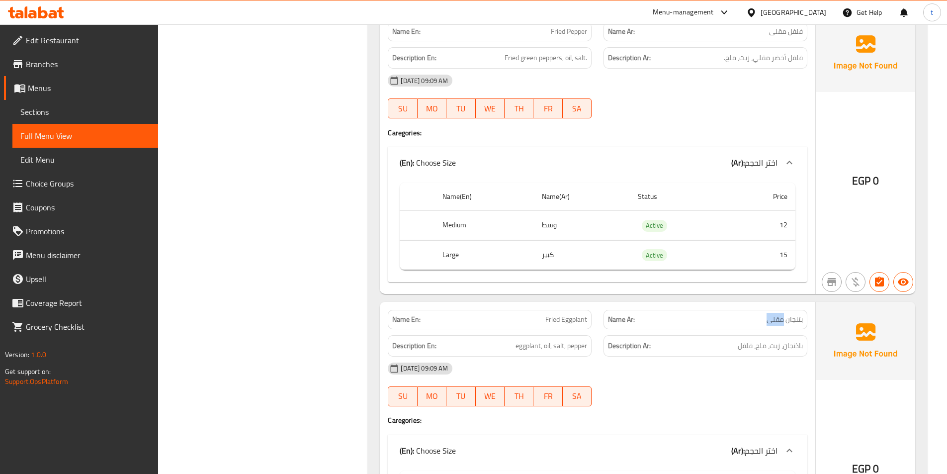
click at [778, 326] on div "Name Ar: بتنجان مقلى" at bounding box center [705, 319] width 204 height 19
click at [779, 325] on div "Name Ar: بتنجان مقلى" at bounding box center [705, 319] width 204 height 19
click at [780, 222] on td "12" at bounding box center [762, 225] width 67 height 29
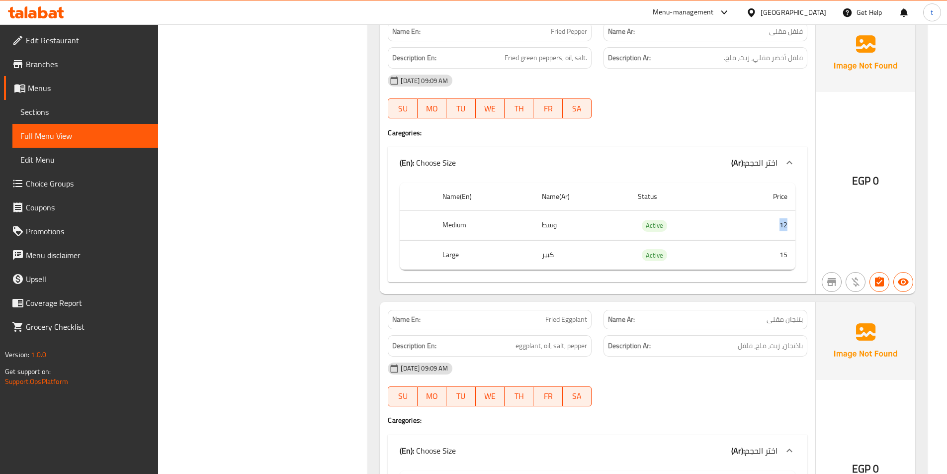
click at [780, 222] on td "12" at bounding box center [762, 225] width 67 height 29
click at [782, 255] on td "15" at bounding box center [762, 254] width 67 height 29
click at [656, 230] on span "Active" at bounding box center [654, 225] width 25 height 11
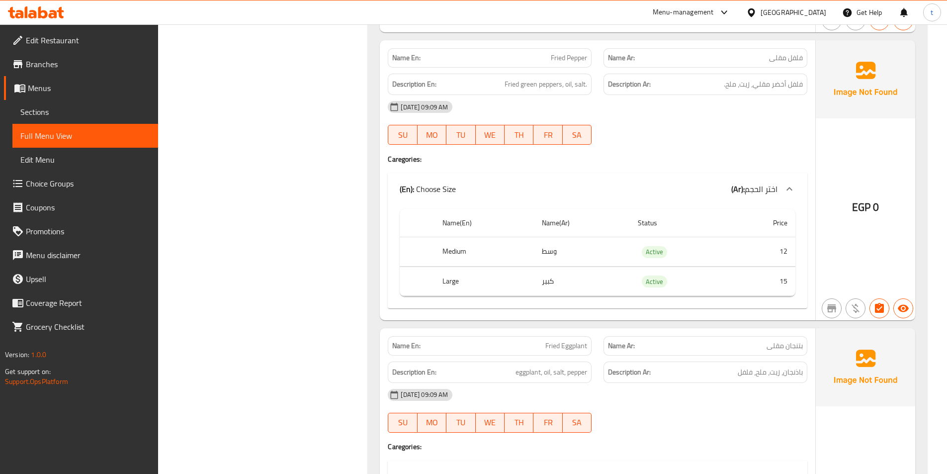
scroll to position [2187, 0]
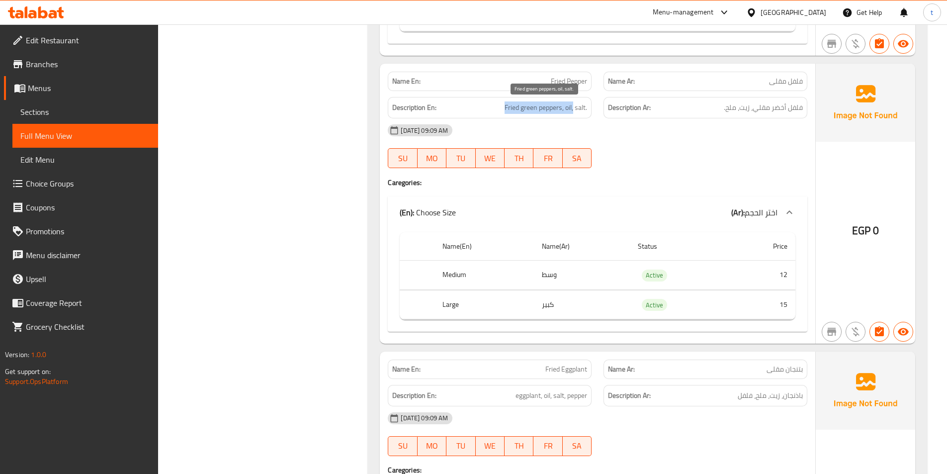
drag, startPoint x: 504, startPoint y: 108, endPoint x: 573, endPoint y: 106, distance: 69.1
click at [573, 106] on span "Fried green peppers, oil, salt." at bounding box center [545, 107] width 82 height 12
click at [568, 107] on span "Fried green peppers, oil, salt." at bounding box center [545, 107] width 82 height 12
click at [568, 109] on span "Fried green peppers, oil, salt." at bounding box center [545, 107] width 82 height 12
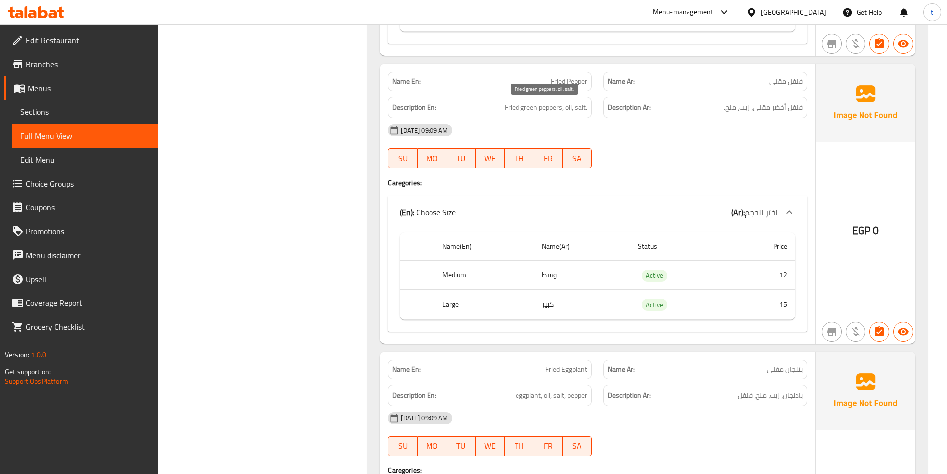
click at [581, 108] on span "Fried green peppers, oil, salt." at bounding box center [545, 107] width 82 height 12
click at [580, 108] on span "Fried green peppers, oil, salt." at bounding box center [545, 107] width 82 height 12
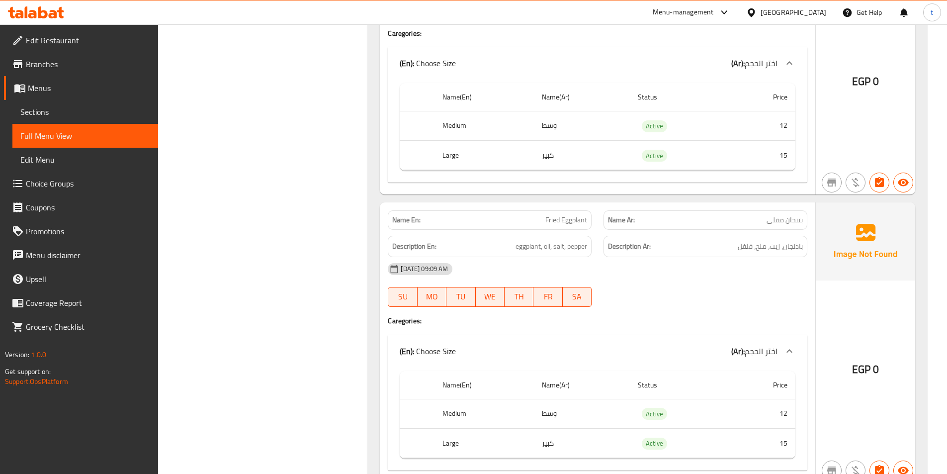
scroll to position [2435, 0]
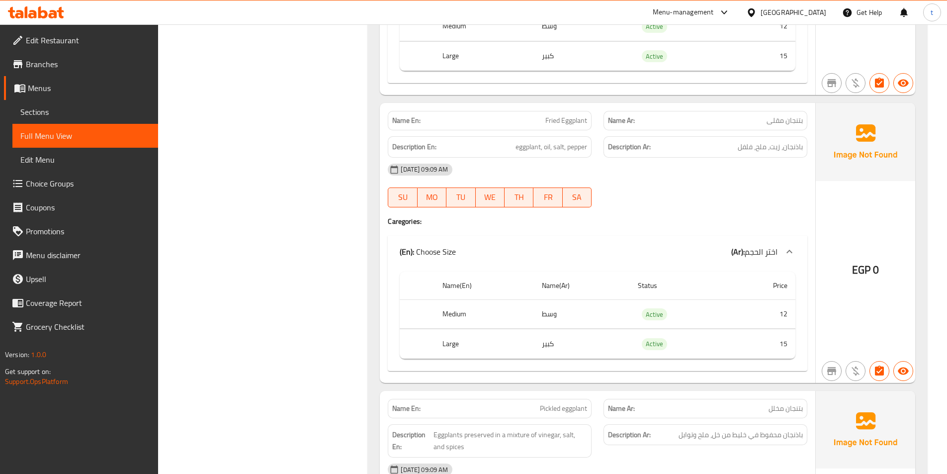
click at [560, 120] on span "Fried Eggplant" at bounding box center [566, 120] width 42 height 10
click at [567, 115] on span "Fried Eggplant" at bounding box center [566, 120] width 42 height 10
click at [554, 118] on span "Fried Eggplant" at bounding box center [566, 120] width 42 height 10
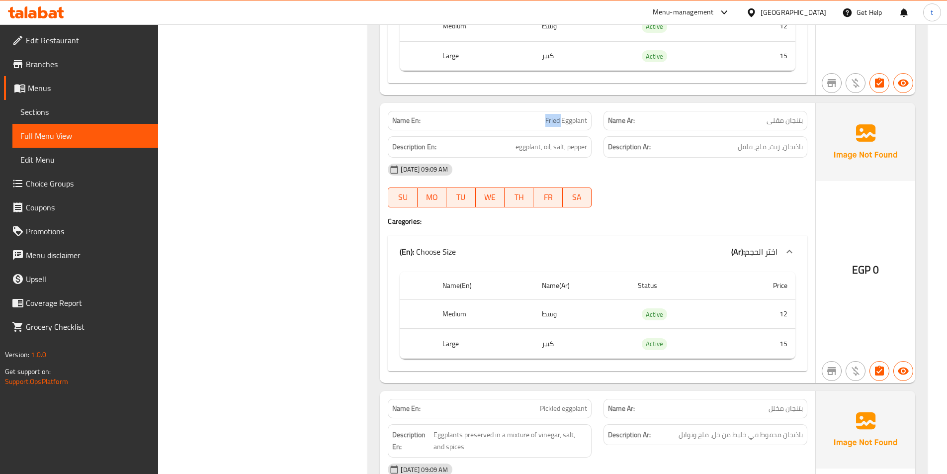
click at [554, 118] on span "Fried Eggplant" at bounding box center [566, 120] width 42 height 10
click at [580, 118] on span "Fried Eggplant" at bounding box center [566, 120] width 42 height 10
click at [792, 126] on span "بتنجان مقلى" at bounding box center [784, 120] width 36 height 10
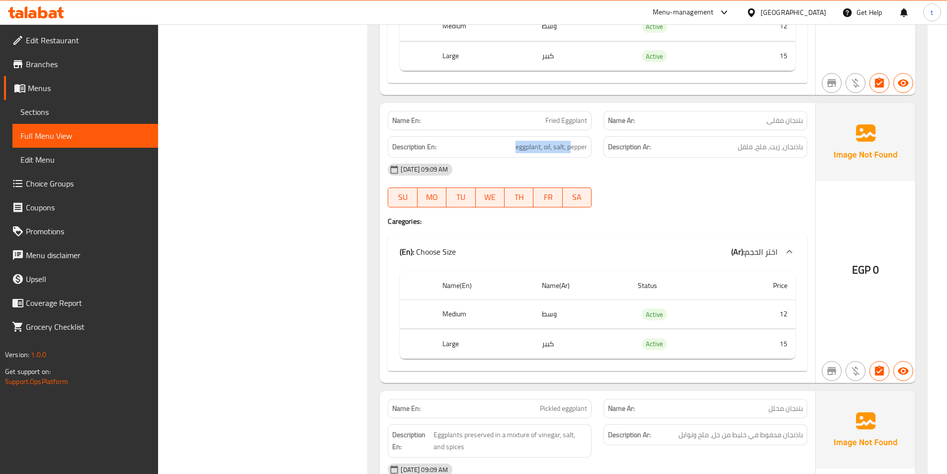
drag, startPoint x: 510, startPoint y: 151, endPoint x: 571, endPoint y: 151, distance: 61.6
click at [571, 151] on h6 "Description En: eggplant, oil, salt, pepper" at bounding box center [489, 147] width 195 height 12
click at [781, 153] on div "Description Ar: باذنجان، زيت، ملح، فلفل" at bounding box center [705, 146] width 204 height 21
click at [554, 148] on span "eggplant, oil, salt, pepper" at bounding box center [551, 147] width 72 height 12
drag, startPoint x: 554, startPoint y: 148, endPoint x: 560, endPoint y: 149, distance: 5.5
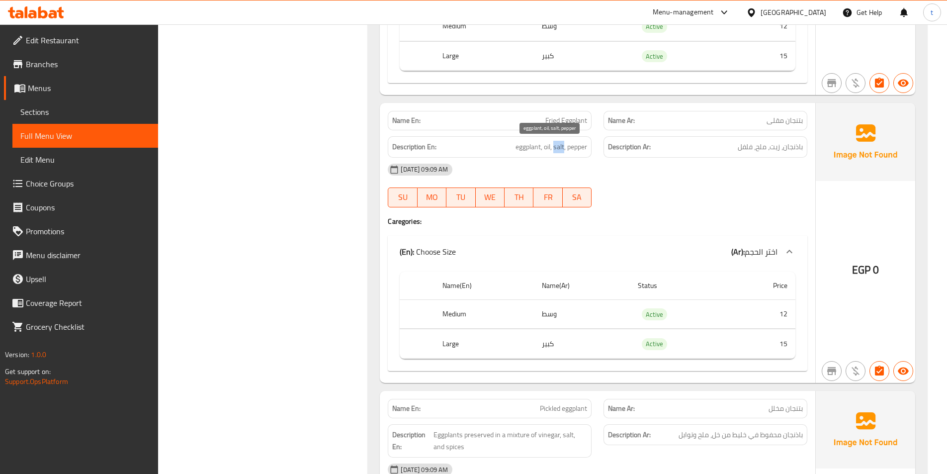
click at [558, 149] on span "eggplant, oil, salt, pepper" at bounding box center [551, 147] width 72 height 12
click at [567, 149] on span "eggplant, oil, salt, pepper" at bounding box center [551, 147] width 72 height 12
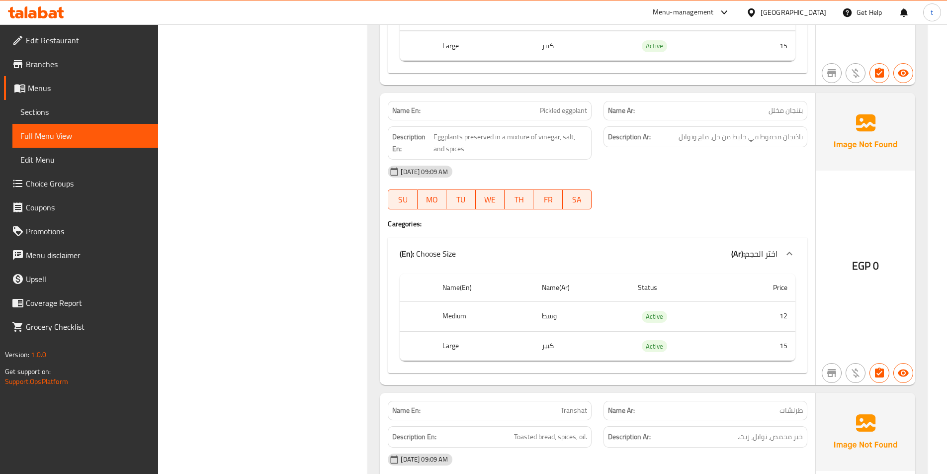
scroll to position [2733, 0]
click at [795, 115] on span "بتنجان مخلل" at bounding box center [785, 110] width 34 height 10
click at [784, 107] on span "بتنجان مخلل" at bounding box center [785, 110] width 34 height 10
click at [782, 106] on span "بتنجان مخلل" at bounding box center [785, 110] width 34 height 10
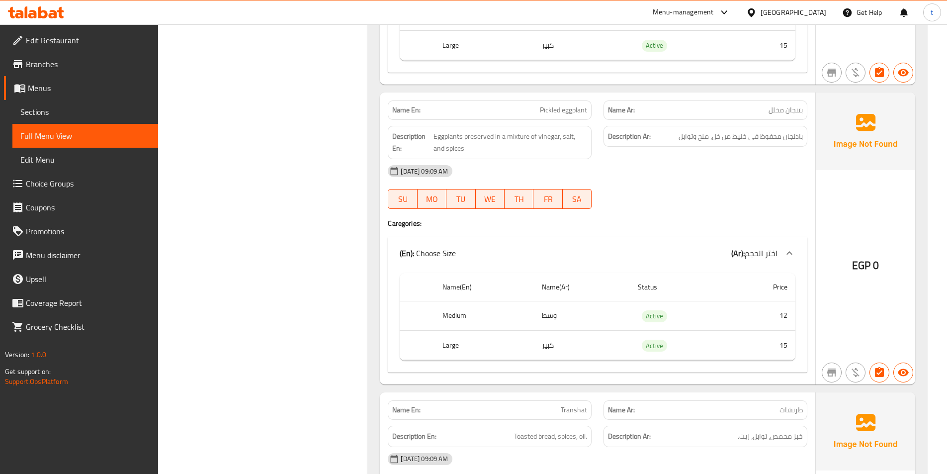
click at [578, 108] on span "Pickled eggplant" at bounding box center [563, 110] width 47 height 10
click at [577, 108] on span "Pickled eggplant" at bounding box center [563, 110] width 47 height 10
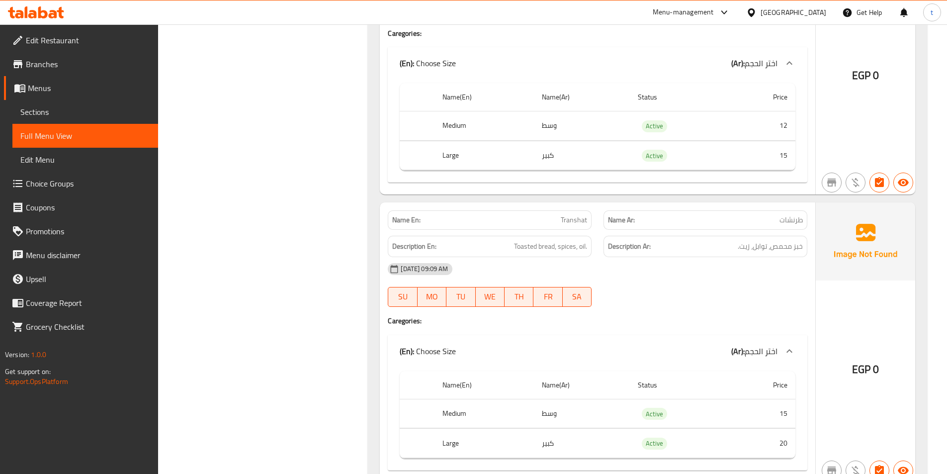
scroll to position [2932, 0]
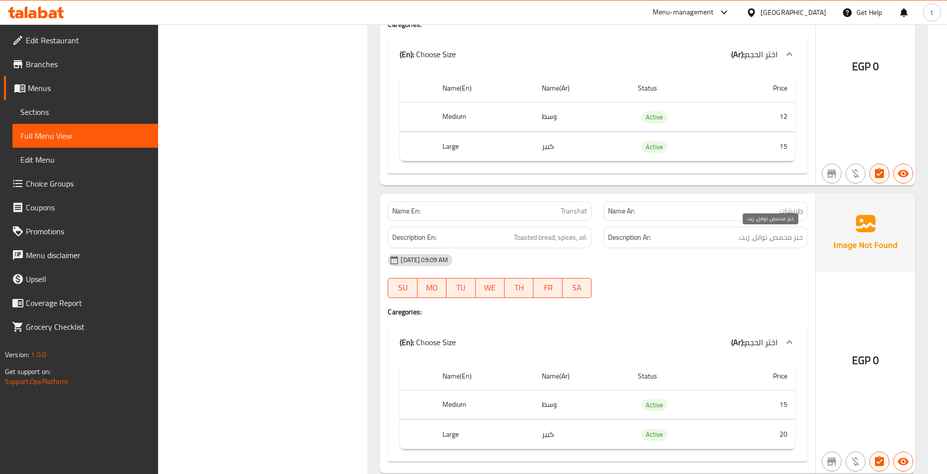
click at [785, 241] on span "خبز محمص، توابل، زيت." at bounding box center [769, 237] width 65 height 12
click at [568, 240] on span "Toasted bread, spices, oil." at bounding box center [550, 237] width 73 height 12
click at [559, 239] on span "Toasted bread, spices, oil." at bounding box center [550, 237] width 73 height 12
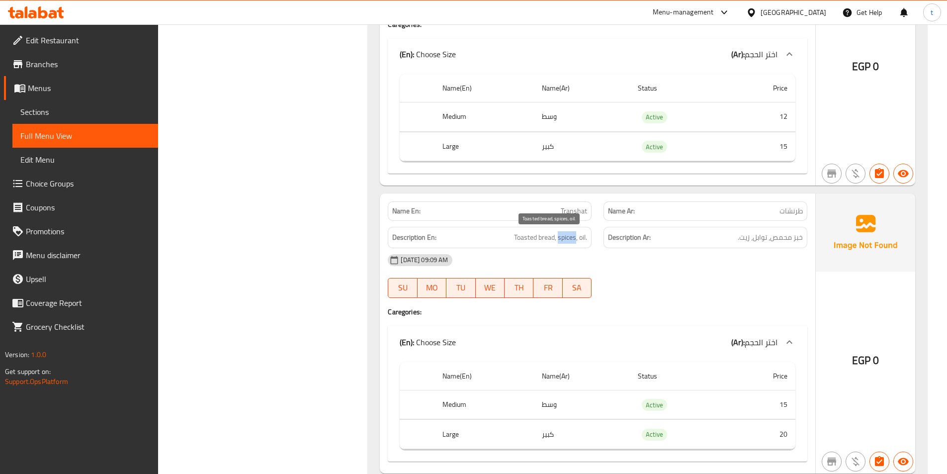
click at [584, 241] on span "Toasted bread, spices, oil." at bounding box center [550, 237] width 73 height 12
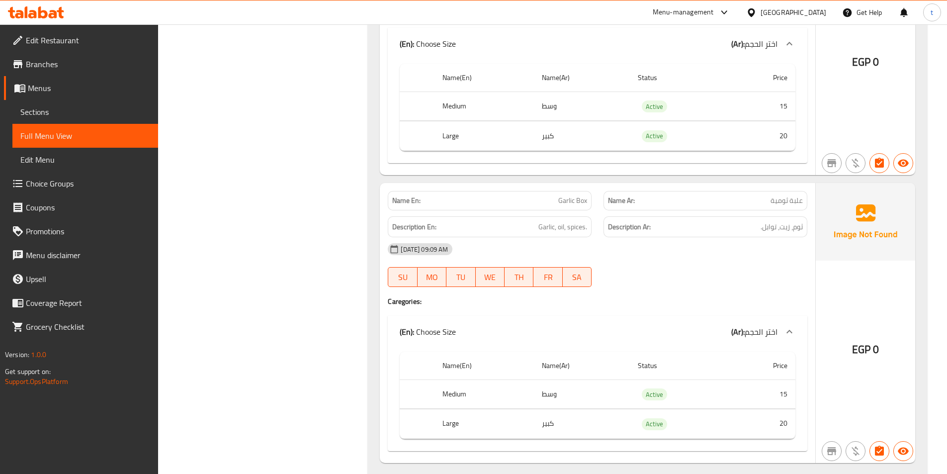
scroll to position [3329, 0]
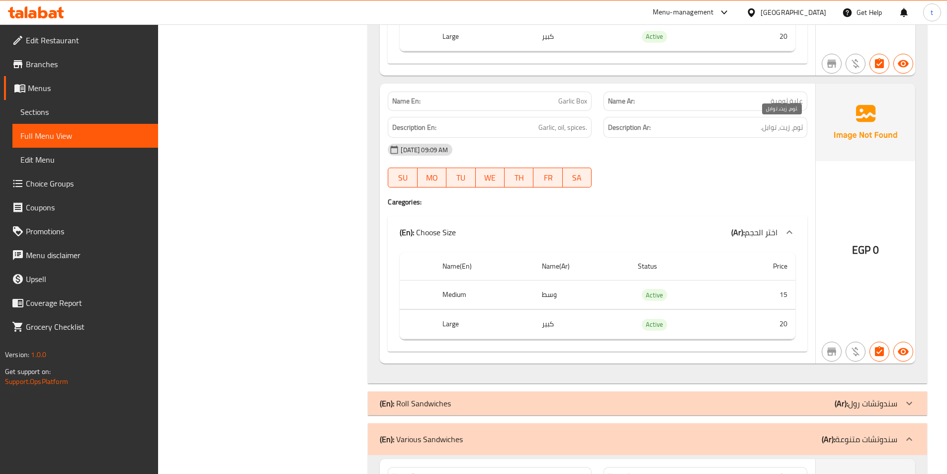
click at [798, 129] on span "ثوم، زيت، توابل." at bounding box center [781, 127] width 42 height 12
drag, startPoint x: 798, startPoint y: 129, endPoint x: 780, endPoint y: 130, distance: 17.5
click at [797, 129] on span "ثوم، زيت، توابل." at bounding box center [781, 127] width 42 height 12
click at [778, 130] on span "ثوم، زيت، توابل." at bounding box center [781, 127] width 42 height 12
drag, startPoint x: 543, startPoint y: 127, endPoint x: 593, endPoint y: 120, distance: 50.7
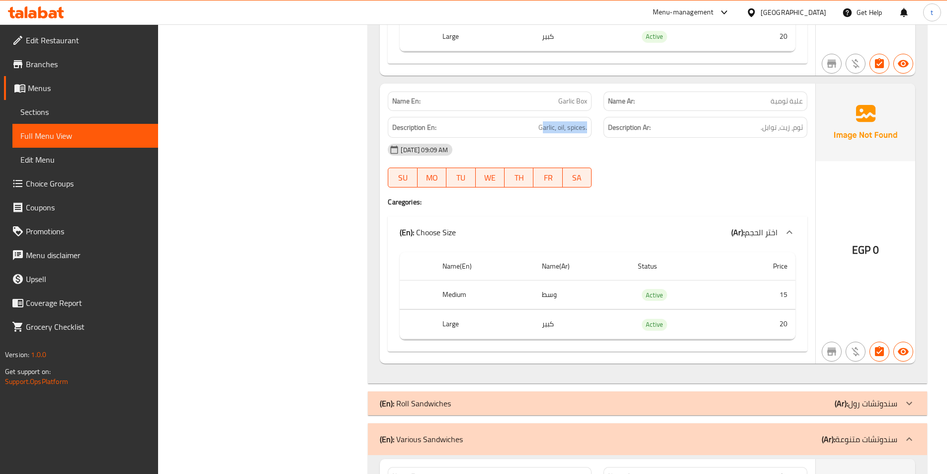
click at [593, 120] on div "Description En: Garlic, oil, spices." at bounding box center [490, 127] width 216 height 33
click at [753, 143] on div "[DATE] 09:09 AM" at bounding box center [597, 150] width 431 height 24
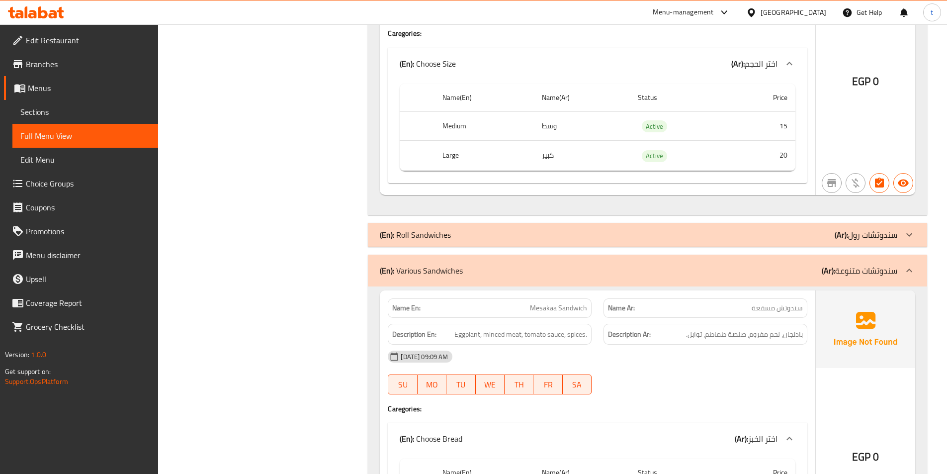
scroll to position [3528, 0]
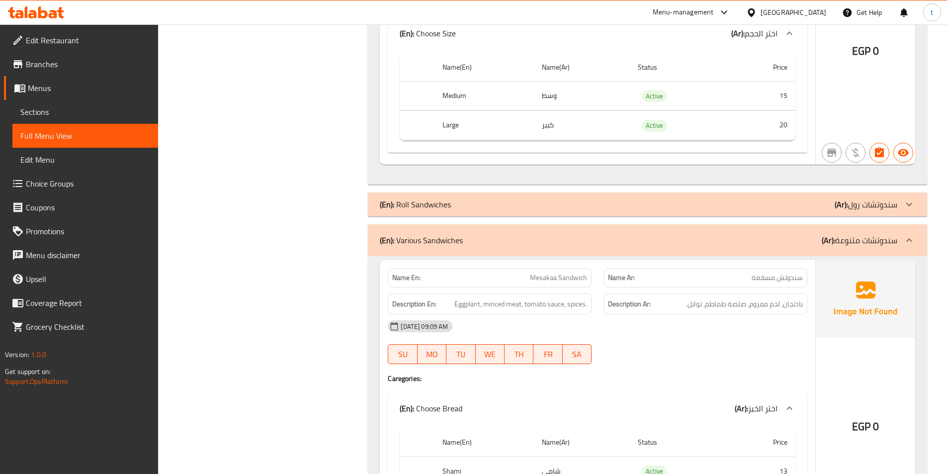
click at [789, 277] on span "سندوتش مسقعة" at bounding box center [776, 277] width 51 height 10
click at [765, 278] on span "سندوتش مسقعة" at bounding box center [776, 277] width 51 height 10
click at [763, 273] on span "سندوتش مسقعة" at bounding box center [776, 277] width 51 height 10
click at [540, 279] on span "Mesakaa Sandwich" at bounding box center [558, 277] width 57 height 10
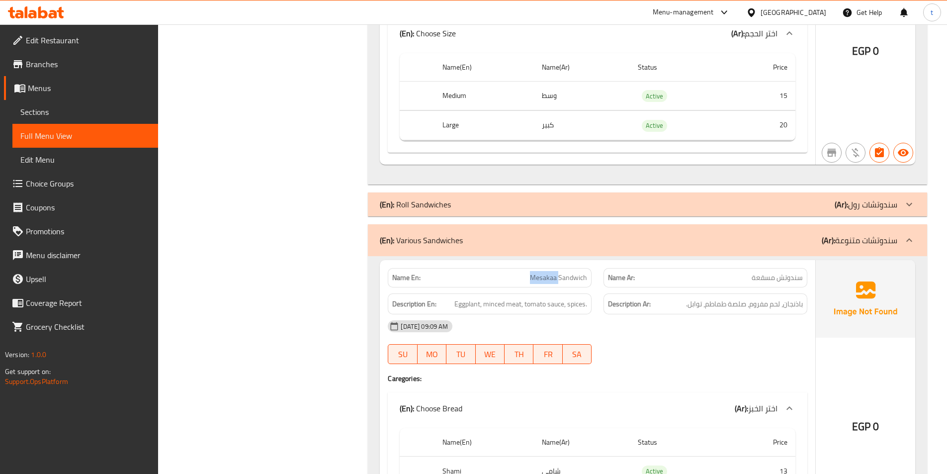
click at [540, 279] on span "Mesakaa Sandwich" at bounding box center [558, 277] width 57 height 10
click at [576, 287] on div "Description En: Eggplant, minced meat, tomato sauce, spices." at bounding box center [490, 303] width 216 height 33
click at [575, 287] on div "Description En: Eggplant, minced meat, tomato sauce, spices." at bounding box center [490, 303] width 216 height 33
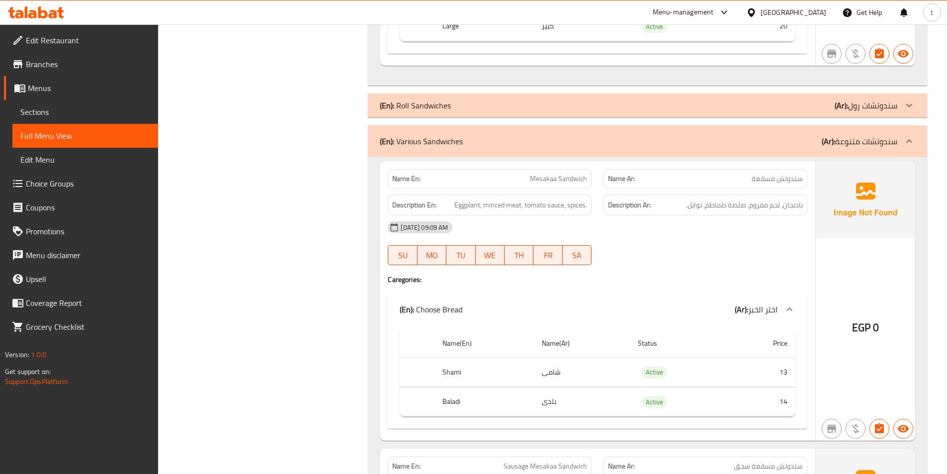
scroll to position [3628, 0]
click at [796, 210] on span "باذنجان، لحم مفروم، صلصة طماطم، توابل." at bounding box center [744, 204] width 117 height 12
drag, startPoint x: 796, startPoint y: 210, endPoint x: 790, endPoint y: 211, distance: 6.0
click at [791, 211] on div "Description Ar: باذنجان، لحم مفروم، صلصة طماطم، توابل." at bounding box center [705, 204] width 204 height 21
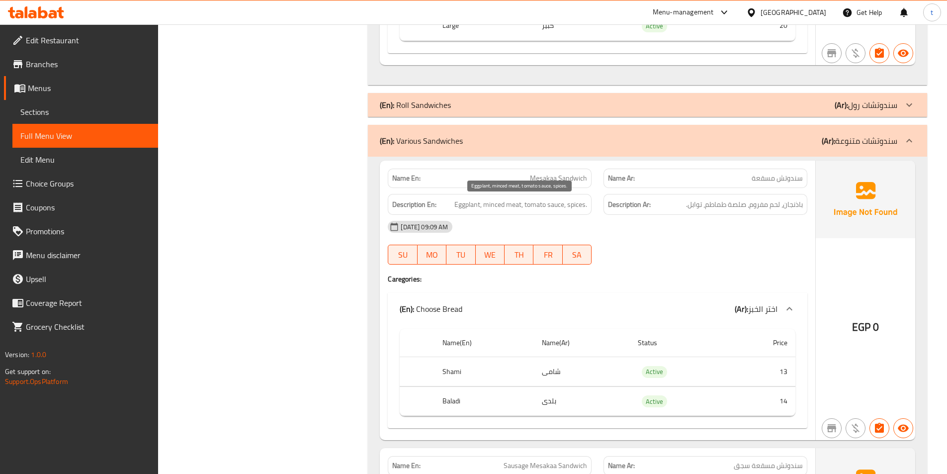
click at [465, 206] on span "Eggplant, minced meat, tomato sauce, spices." at bounding box center [520, 204] width 133 height 12
click at [505, 202] on span "Eggplant, minced meat, tomato sauce, spices." at bounding box center [520, 204] width 133 height 12
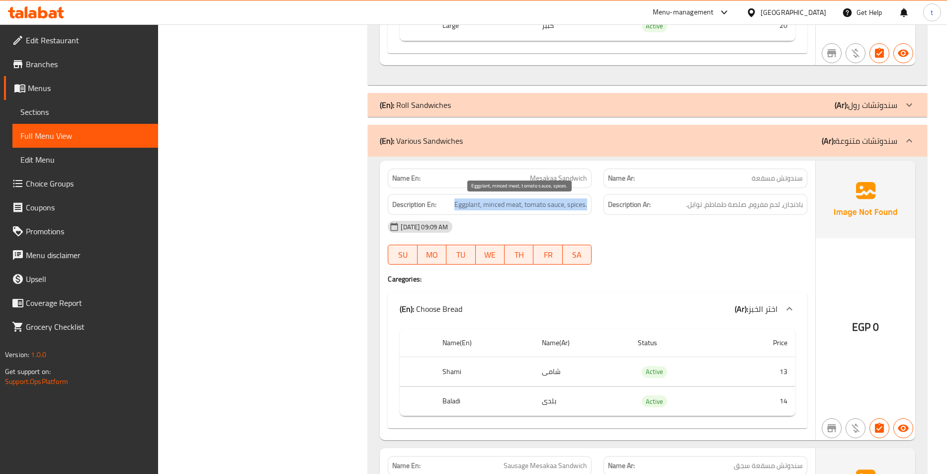
click at [530, 202] on span "Eggplant, minced meat, tomato sauce, spices." at bounding box center [520, 204] width 133 height 12
drag, startPoint x: 526, startPoint y: 203, endPoint x: 609, endPoint y: 213, distance: 83.6
click at [572, 208] on span "Eggplant, minced meat, tomato sauce, spices." at bounding box center [520, 204] width 133 height 12
click at [580, 203] on span "Eggplant, minced meat, tomato sauce, spices." at bounding box center [520, 204] width 133 height 12
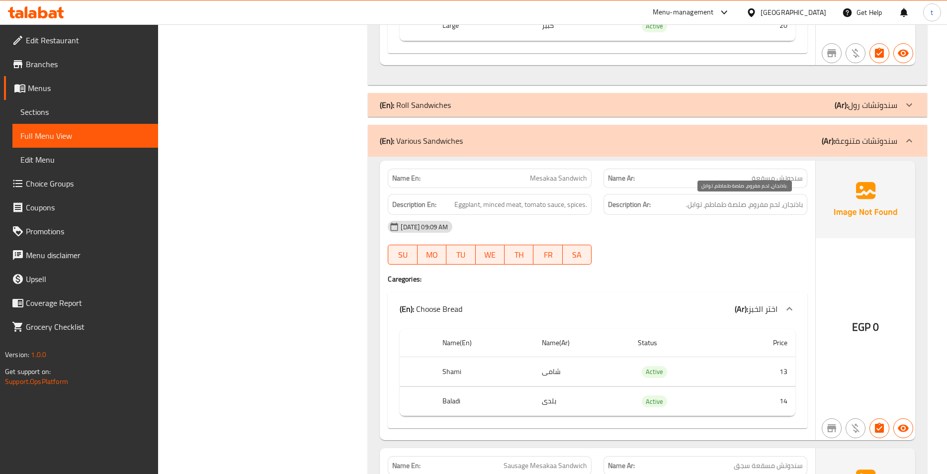
click at [694, 204] on span "باذنجان، لحم مفروم، صلصة طماطم، توابل." at bounding box center [744, 204] width 117 height 12
drag, startPoint x: 534, startPoint y: 181, endPoint x: 601, endPoint y: 180, distance: 67.1
click at [601, 180] on div "Name En: Mesakaa Sandwich Name Ar: سندوتش مسقعة" at bounding box center [597, 177] width 431 height 31
drag, startPoint x: 787, startPoint y: 177, endPoint x: 727, endPoint y: 183, distance: 60.9
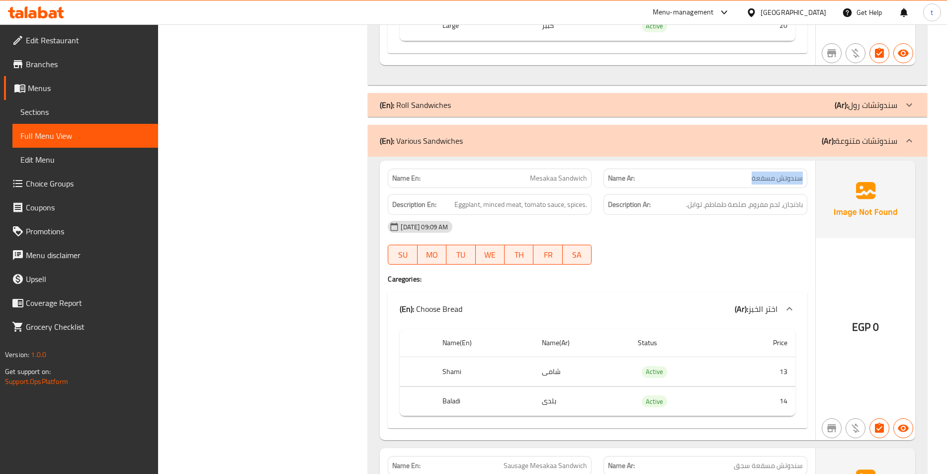
click at [727, 183] on p "Name Ar: سندوتش مسقعة" at bounding box center [705, 178] width 195 height 10
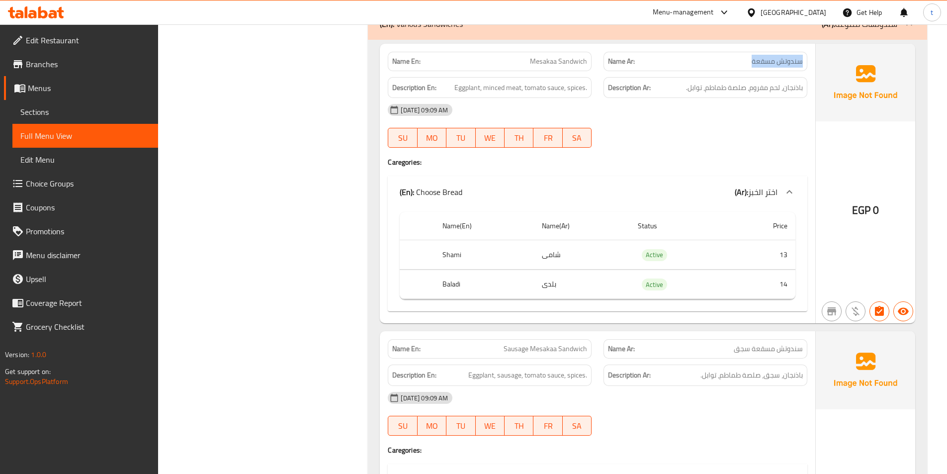
scroll to position [3727, 0]
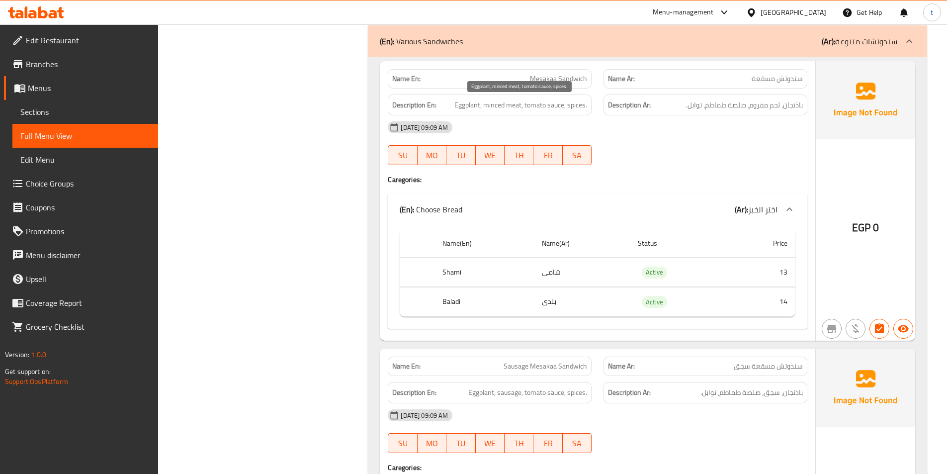
click at [458, 106] on span "Eggplant, minced meat, tomato sauce, spices." at bounding box center [520, 105] width 133 height 12
drag, startPoint x: 492, startPoint y: 106, endPoint x: 528, endPoint y: 106, distance: 36.3
click at [528, 106] on span "Eggplant, minced meat, tomato sauce, spices." at bounding box center [520, 105] width 133 height 12
click at [795, 104] on span "باذنجان، لحم مفروم، صلصة طماطم، توابل." at bounding box center [744, 105] width 117 height 12
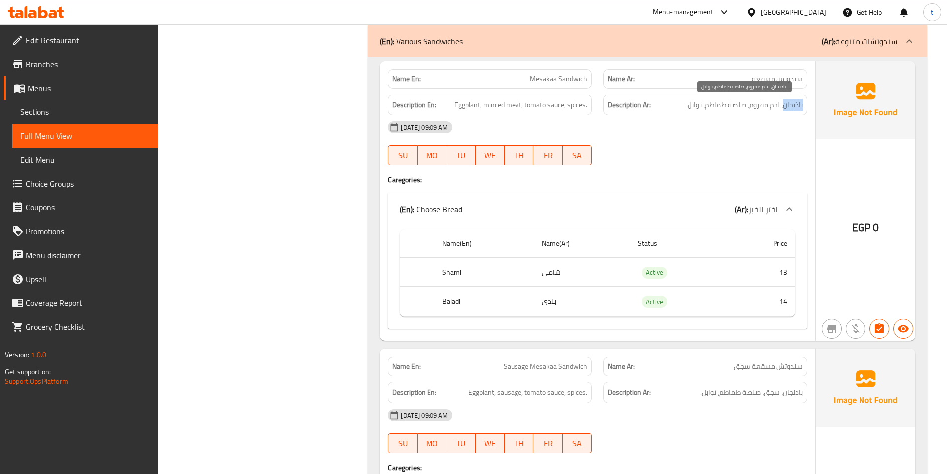
drag, startPoint x: 795, startPoint y: 104, endPoint x: 768, endPoint y: 108, distance: 27.1
click at [790, 106] on span "باذنجان، لحم مفروم، صلصة طماطم، توابل." at bounding box center [744, 105] width 117 height 12
click at [776, 103] on span "باذنجان، لحم مفروم، صلصة طماطم، توابل." at bounding box center [744, 105] width 117 height 12
drag, startPoint x: 781, startPoint y: 106, endPoint x: 748, endPoint y: 109, distance: 33.5
click at [748, 109] on span "باذنجان، لحم مفروم، صلصة طماطم، توابل." at bounding box center [744, 105] width 117 height 12
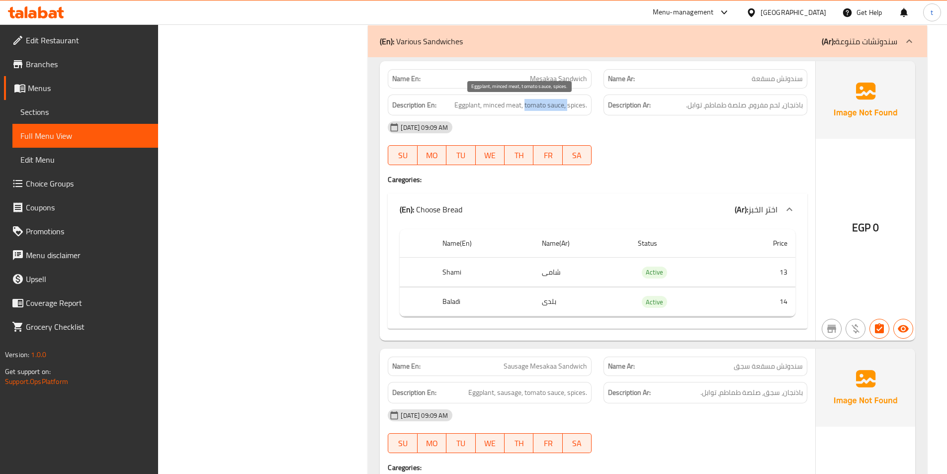
drag, startPoint x: 524, startPoint y: 104, endPoint x: 568, endPoint y: 102, distance: 43.8
click at [568, 102] on span "Eggplant, minced meat, tomato sauce, spices." at bounding box center [520, 105] width 133 height 12
click at [577, 108] on span "Eggplant, minced meat, tomato sauce, spices." at bounding box center [520, 105] width 133 height 12
drag, startPoint x: 577, startPoint y: 108, endPoint x: 582, endPoint y: 107, distance: 5.0
click at [580, 108] on span "Eggplant, minced meat, tomato sauce, spices." at bounding box center [520, 105] width 133 height 12
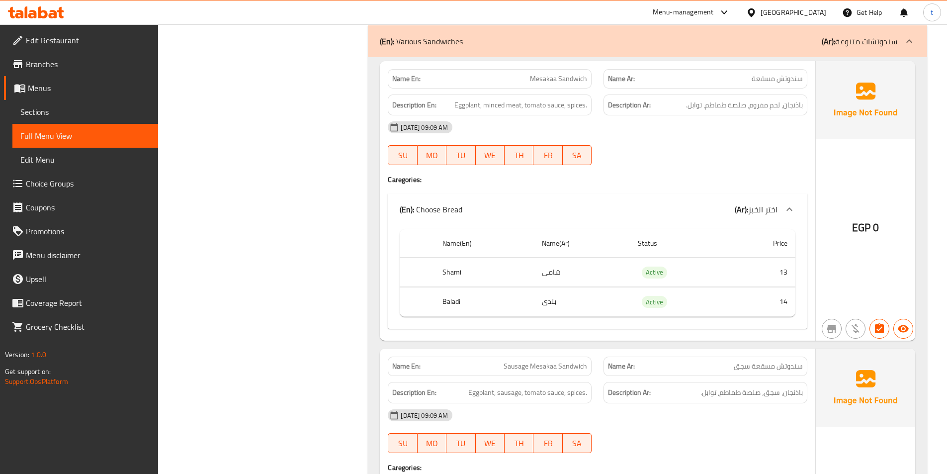
click at [677, 105] on h6 "Description Ar: باذنجان، لحم مفروم، صلصة طماطم، توابل." at bounding box center [705, 105] width 195 height 12
click at [781, 78] on span "سندوتش مسقعة" at bounding box center [776, 79] width 51 height 10
click at [565, 85] on div "Name En: Mesakaa Sandwich" at bounding box center [490, 78] width 204 height 19
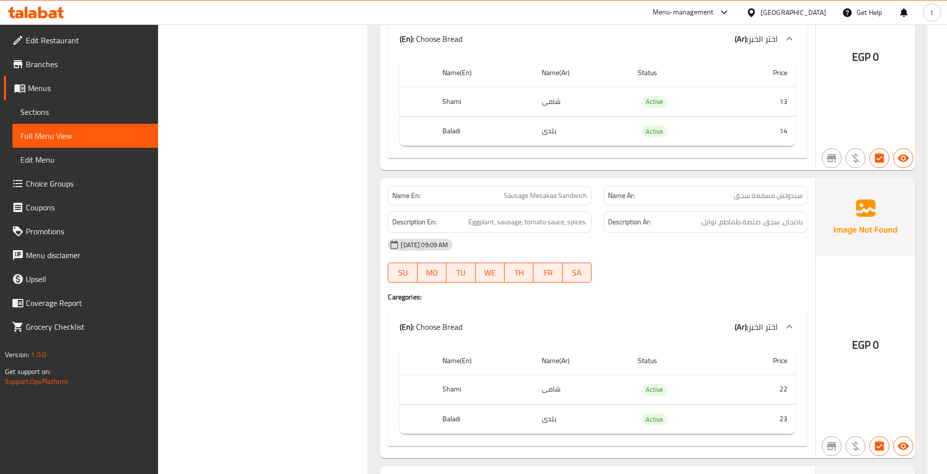
scroll to position [3926, 0]
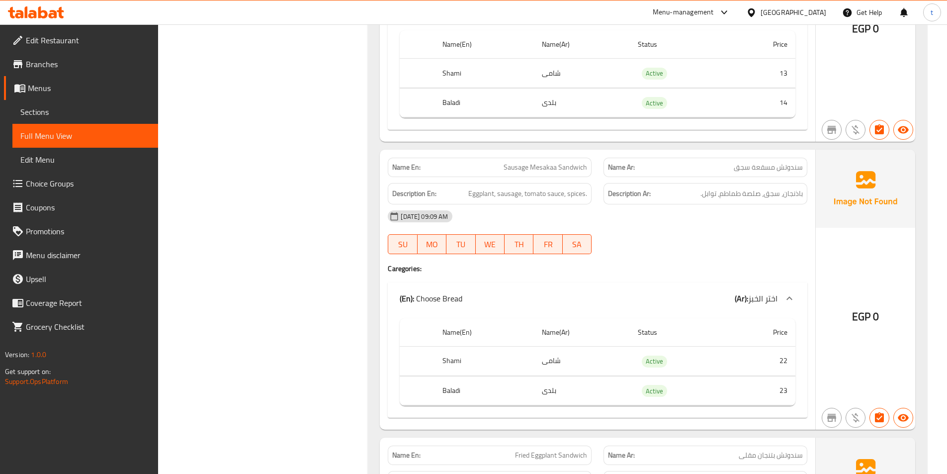
click at [788, 167] on span "سندوتش مسقعة سجق" at bounding box center [767, 167] width 69 height 10
drag, startPoint x: 503, startPoint y: 167, endPoint x: 614, endPoint y: 174, distance: 111.0
click at [583, 163] on p "Name En: Sausage Mesakaa Sandwich" at bounding box center [489, 167] width 195 height 10
drag, startPoint x: 803, startPoint y: 195, endPoint x: 746, endPoint y: 197, distance: 57.2
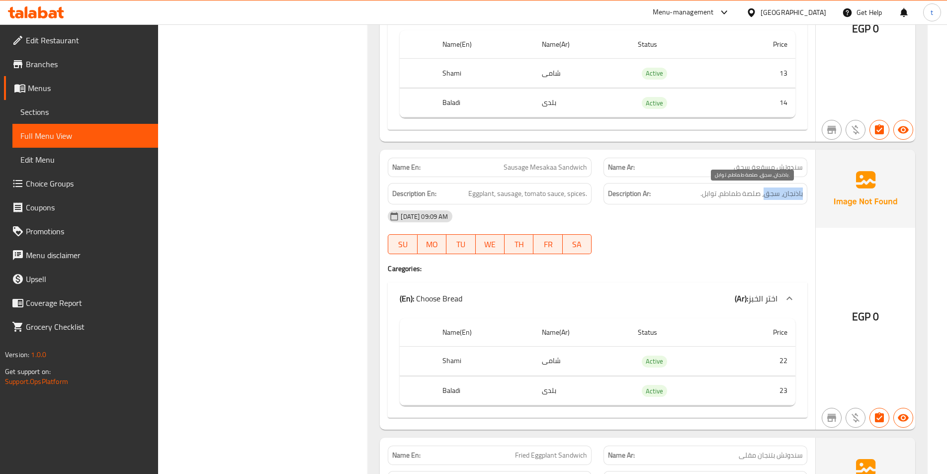
click at [764, 195] on div "Description Ar: باذنجان، سجق، صلصة طماطم، توابل." at bounding box center [705, 193] width 204 height 21
click at [535, 192] on span "Eggplant, sausage, tomato sauce, spices." at bounding box center [527, 193] width 119 height 12
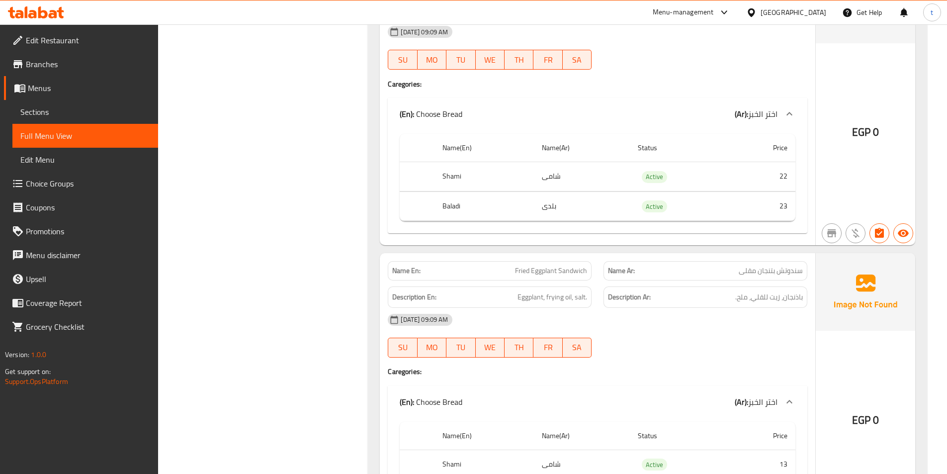
scroll to position [4125, 0]
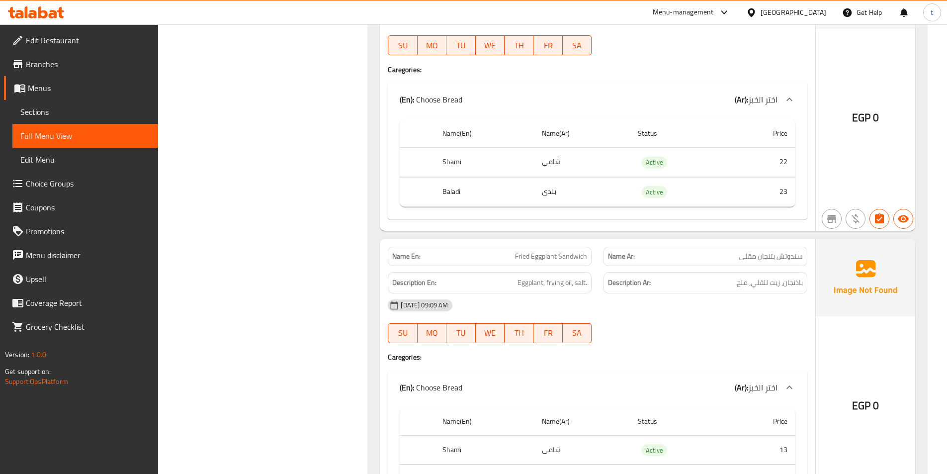
click at [759, 258] on span "سندوتش بتنجان مقلى" at bounding box center [770, 256] width 64 height 10
drag, startPoint x: 512, startPoint y: 261, endPoint x: 556, endPoint y: 275, distance: 46.0
click at [569, 253] on p "Name En: Fried Eggplant Sandwich" at bounding box center [489, 256] width 195 height 10
click at [524, 286] on span "Eggplant, frying oil, salt." at bounding box center [552, 282] width 70 height 12
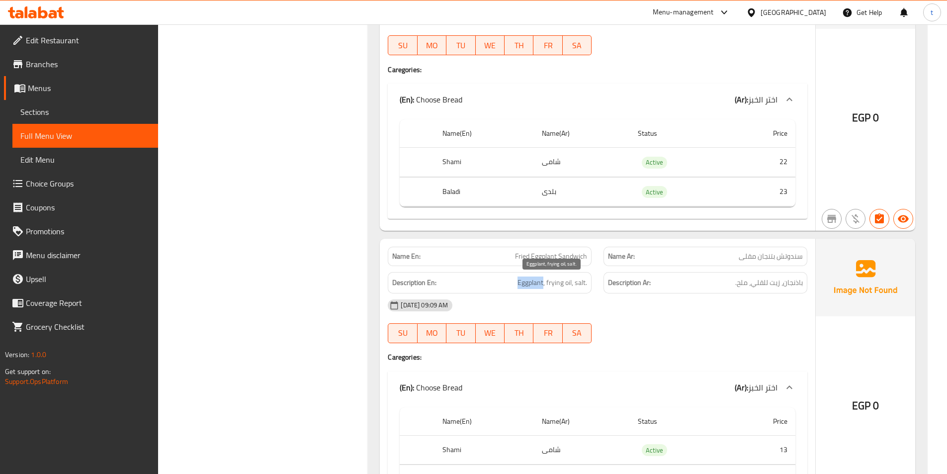
drag, startPoint x: 524, startPoint y: 286, endPoint x: 687, endPoint y: 272, distance: 163.1
click at [526, 286] on span "Eggplant, frying oil, salt." at bounding box center [552, 282] width 70 height 12
click at [793, 280] on span "باذنجان، زيت للقلي، ملح." at bounding box center [769, 282] width 68 height 12
click at [763, 287] on span "باذنجان، زيت للقلي، ملح." at bounding box center [769, 282] width 68 height 12
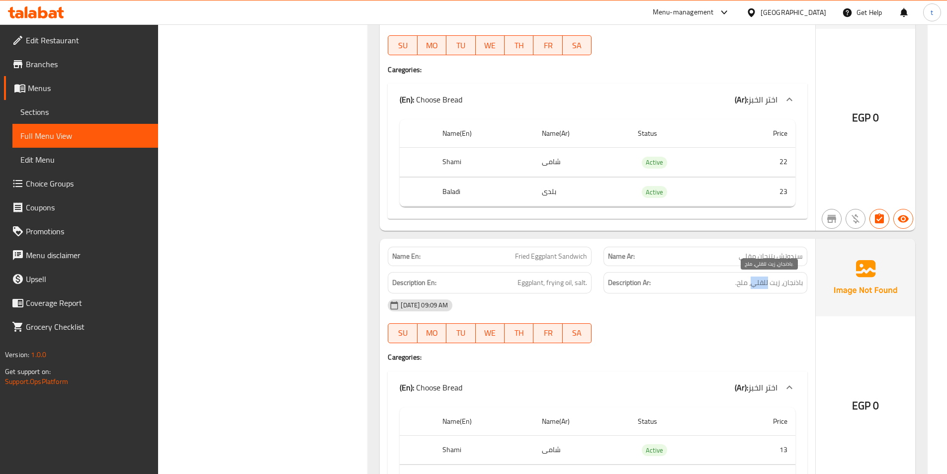
click at [763, 287] on span "باذنجان، زيت للقلي، ملح." at bounding box center [769, 282] width 68 height 12
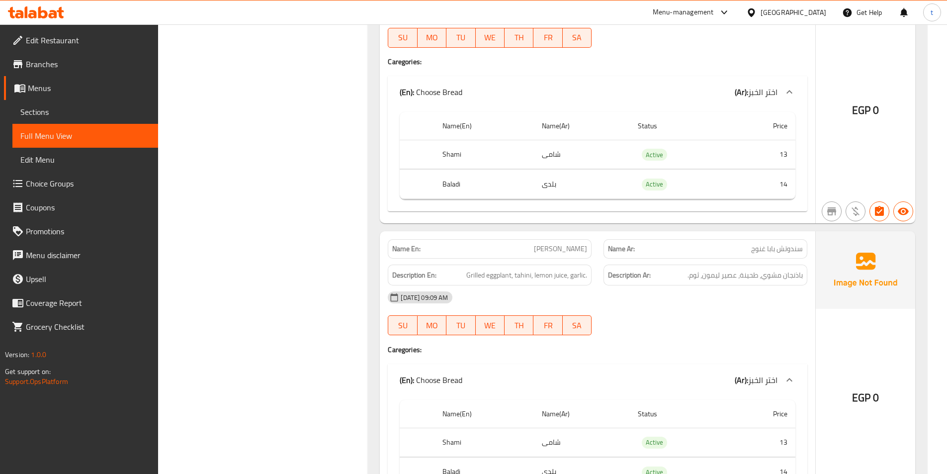
scroll to position [4423, 0]
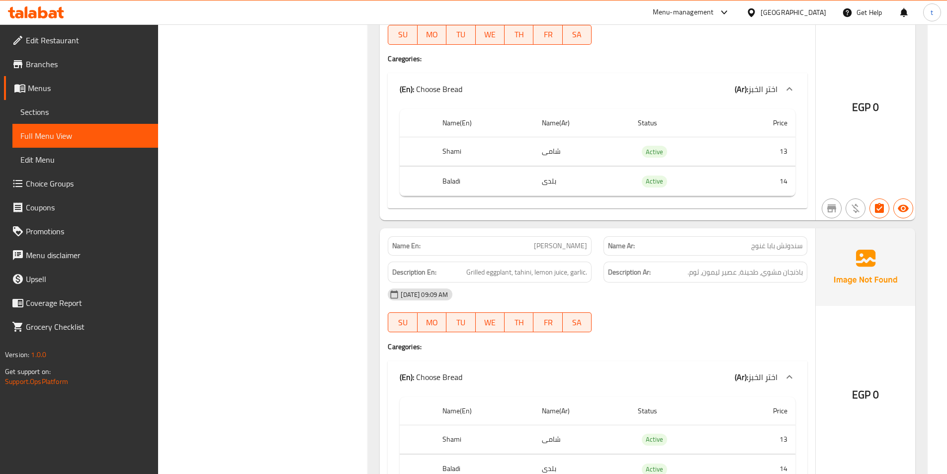
click at [783, 246] on span "سندوتش بابا غنوج" at bounding box center [777, 246] width 52 height 10
drag, startPoint x: 798, startPoint y: 274, endPoint x: 778, endPoint y: 277, distance: 20.1
click at [778, 277] on span "باذنجان مشوي، طحينة، عصير ليمون، ثوم." at bounding box center [744, 272] width 115 height 12
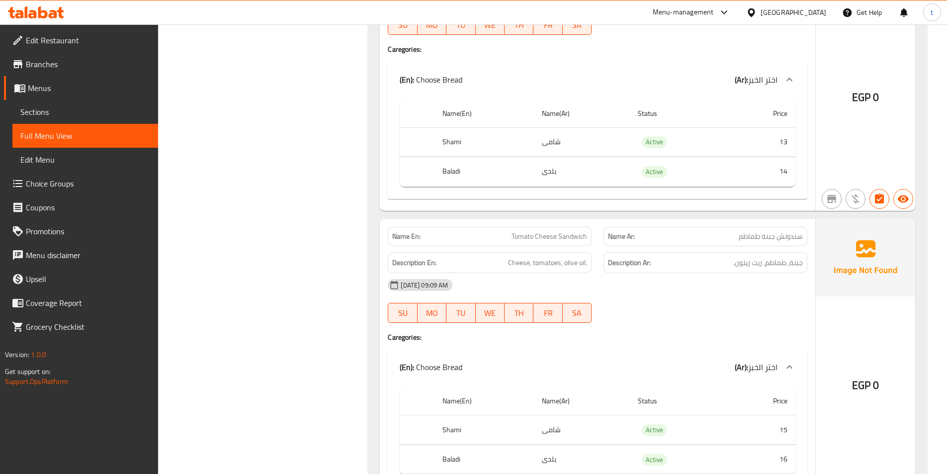
scroll to position [4721, 0]
click at [790, 239] on span "سندوتش جبنة طماطم" at bounding box center [770, 235] width 64 height 10
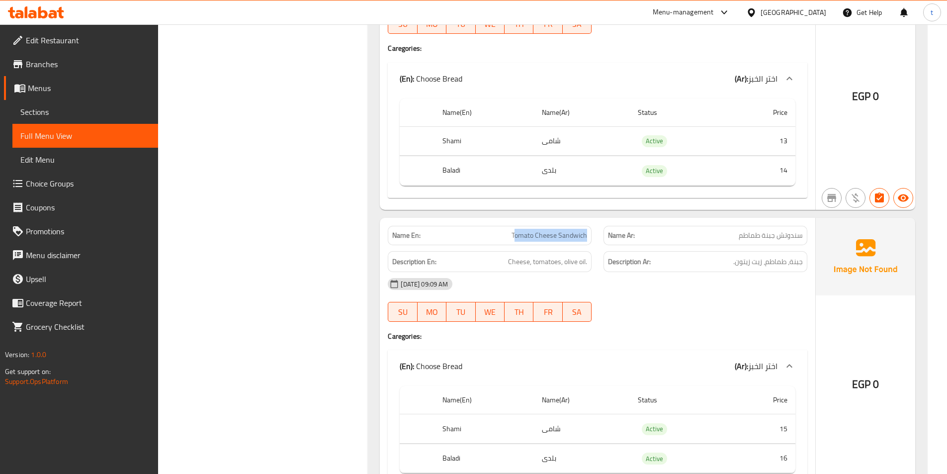
drag, startPoint x: 542, startPoint y: 237, endPoint x: 592, endPoint y: 235, distance: 50.3
click at [591, 235] on div "Name En: Tomato Cheese Sandwich" at bounding box center [490, 235] width 204 height 19
click at [517, 265] on span "Cheese, tomatoes, olive oil." at bounding box center [547, 261] width 79 height 12
click at [794, 263] on span "جبنة، طماطم، زيت زيتون." at bounding box center [768, 261] width 70 height 12
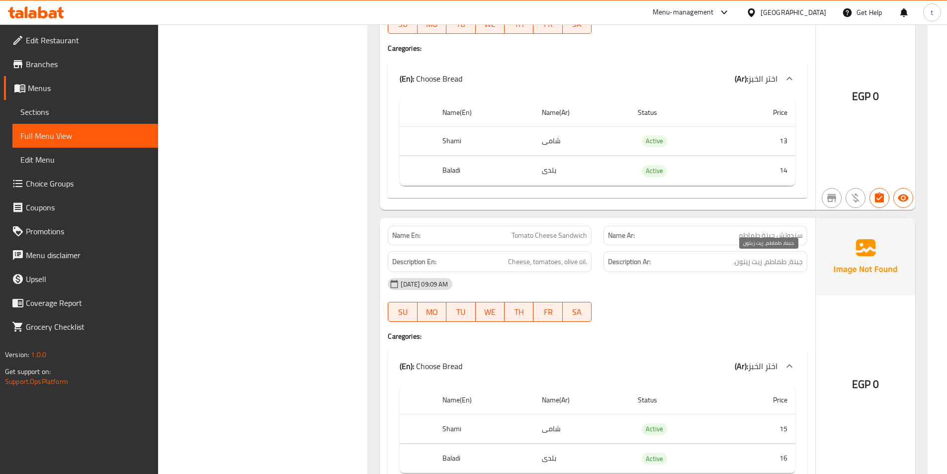
click at [779, 266] on span "جبنة، طماطم، زيت زيتون." at bounding box center [768, 261] width 70 height 12
drag, startPoint x: 563, startPoint y: 266, endPoint x: 611, endPoint y: 268, distance: 47.7
click at [591, 266] on div "Description En: Cheese, tomatoes, olive oil." at bounding box center [490, 261] width 204 height 21
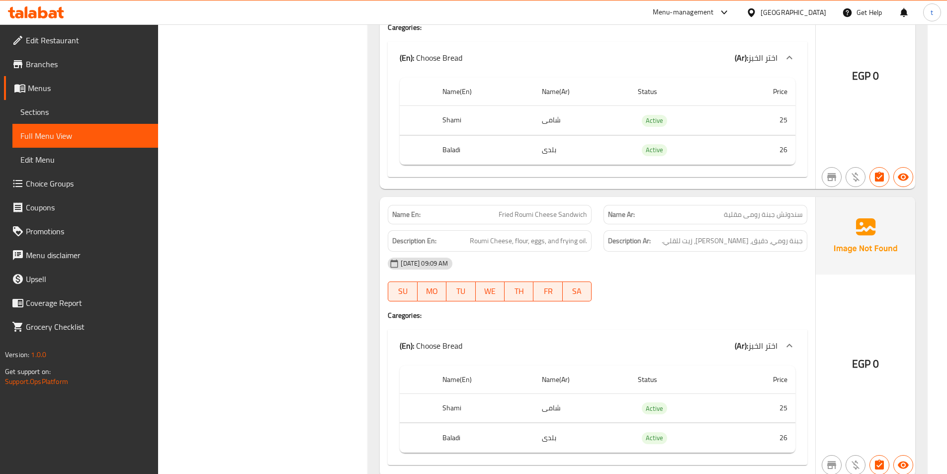
scroll to position [5317, 0]
drag, startPoint x: 507, startPoint y: 214, endPoint x: 600, endPoint y: 214, distance: 92.9
click at [600, 214] on div "Name En: Fried Roumi Cheese Sandwich Name Ar: سندوتش جبنة رومى مقلية" at bounding box center [597, 213] width 431 height 31
click at [798, 216] on span "سندوتش جبنة رومى مقلية" at bounding box center [763, 214] width 79 height 10
drag, startPoint x: 768, startPoint y: 214, endPoint x: 573, endPoint y: 209, distance: 195.4
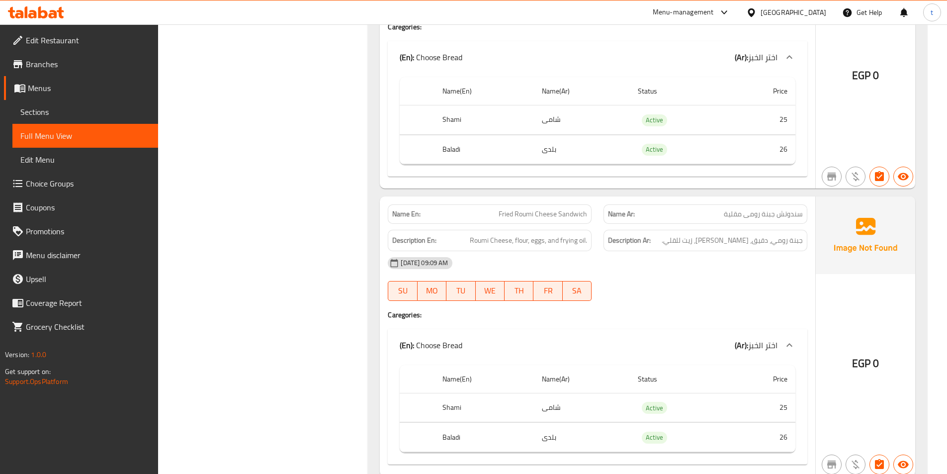
click at [768, 214] on span "سندوتش جبنة رومى مقلية" at bounding box center [763, 214] width 79 height 10
drag, startPoint x: 499, startPoint y: 209, endPoint x: 555, endPoint y: 216, distance: 56.1
click at [555, 216] on span "Fried Roumi Cheese Sandwich" at bounding box center [542, 214] width 88 height 10
click at [714, 236] on span "جبنة رومي، دقيق، [PERSON_NAME]، زيت للقلي." at bounding box center [731, 240] width 141 height 12
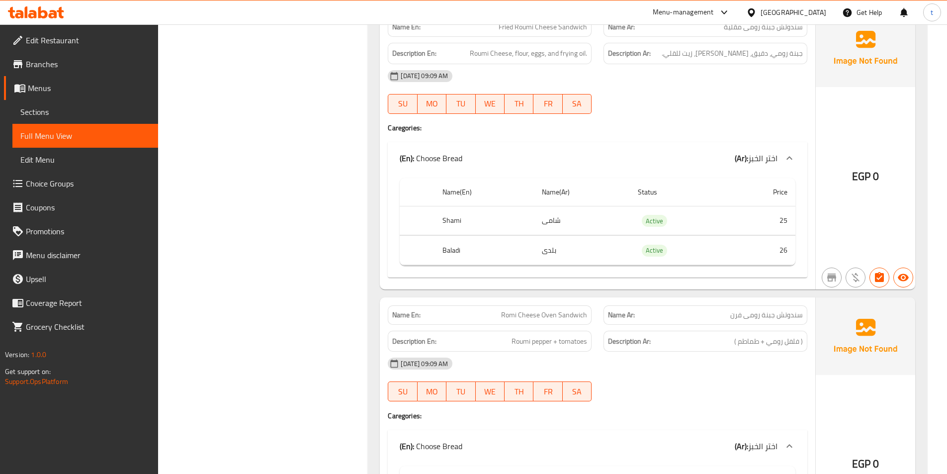
scroll to position [5417, 0]
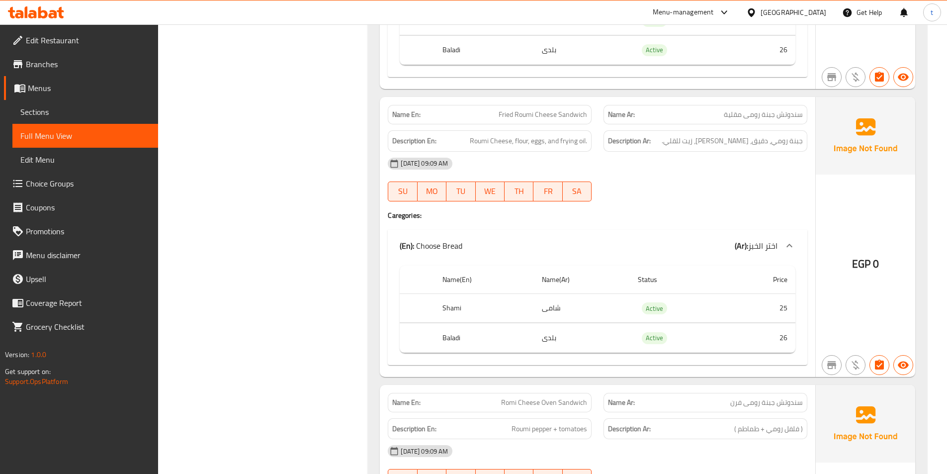
click at [793, 118] on span "سندوتش جبنة رومى مقلية" at bounding box center [763, 114] width 79 height 10
drag, startPoint x: 469, startPoint y: 139, endPoint x: 523, endPoint y: 143, distance: 54.3
click at [523, 143] on h6 "Description En: Roumi Cheese, flour, eggs, and frying oil." at bounding box center [489, 141] width 195 height 12
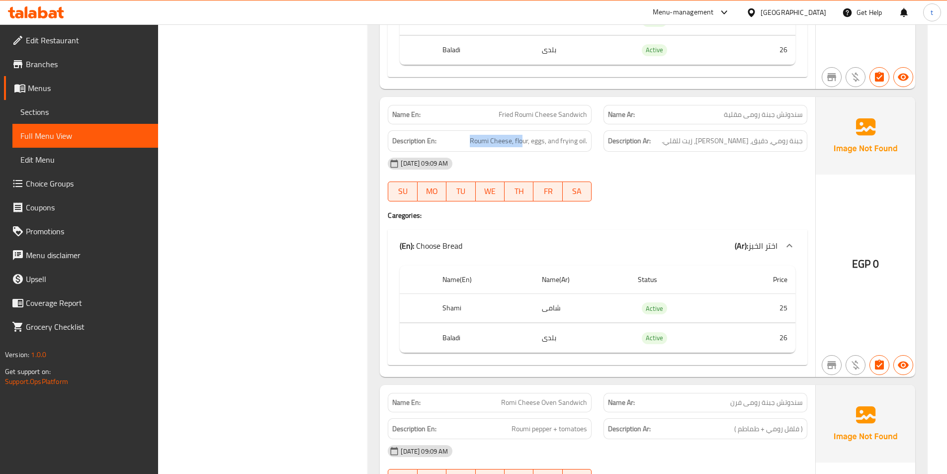
scroll to position [5516, 0]
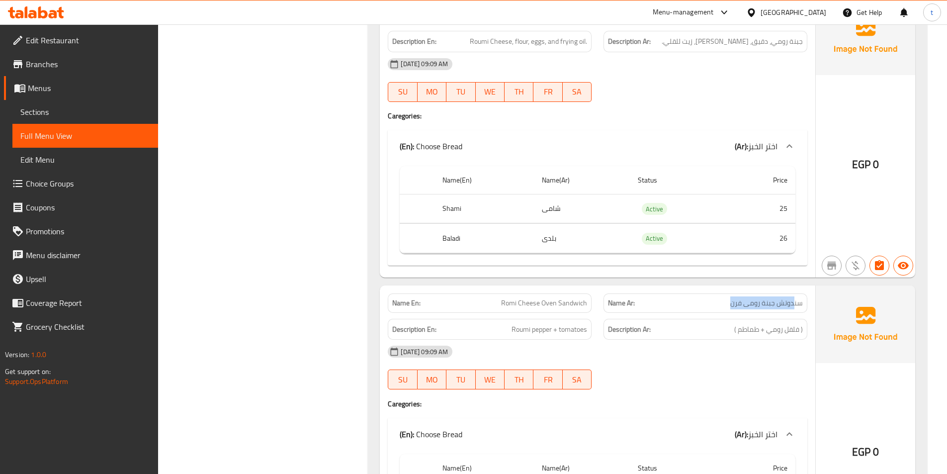
drag, startPoint x: 795, startPoint y: 307, endPoint x: 698, endPoint y: 305, distance: 96.9
click at [698, 305] on p "Name Ar: سندوتش جبنة رومى فرن" at bounding box center [705, 303] width 195 height 10
drag, startPoint x: 500, startPoint y: 304, endPoint x: 597, endPoint y: 301, distance: 97.0
click at [597, 301] on div "Name En: Romi Cheese Oven Sandwich Name Ar: سندوتش جبنة رومى فرن" at bounding box center [597, 302] width 431 height 31
drag, startPoint x: 507, startPoint y: 329, endPoint x: 553, endPoint y: 329, distance: 45.2
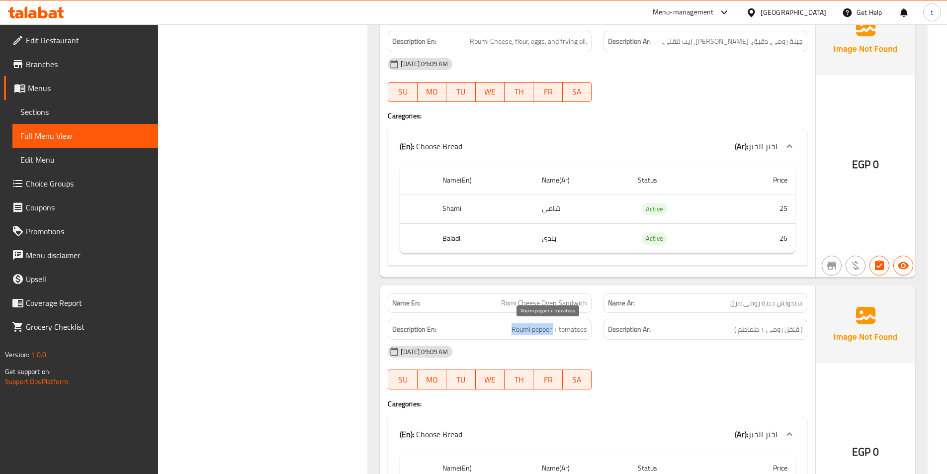
click at [553, 329] on h6 "Description En: Roumi pepper + tomatoes" at bounding box center [489, 329] width 195 height 12
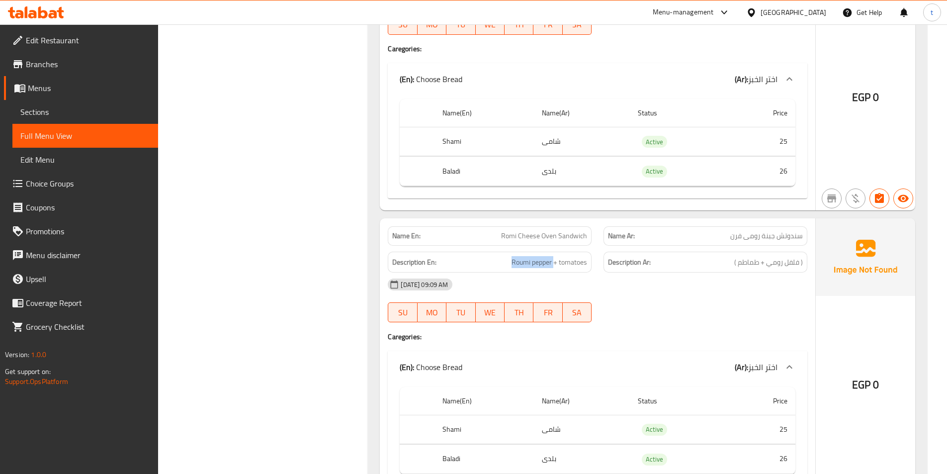
scroll to position [5647, 0]
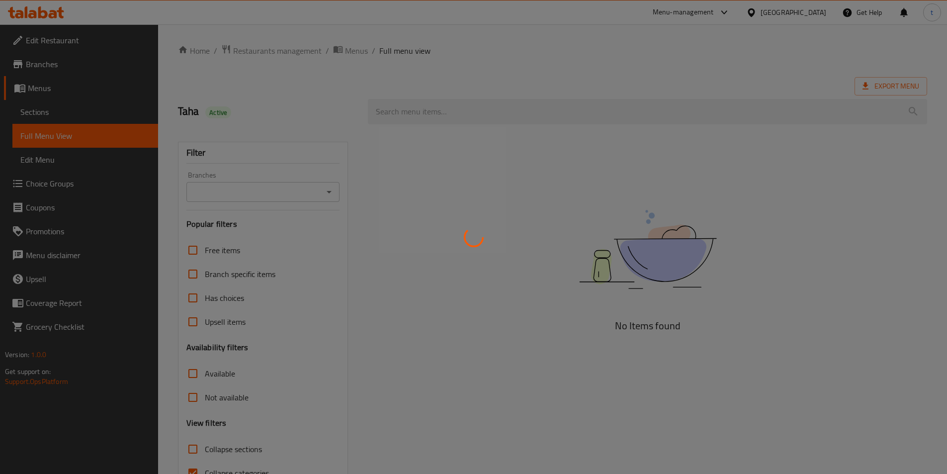
scroll to position [55, 0]
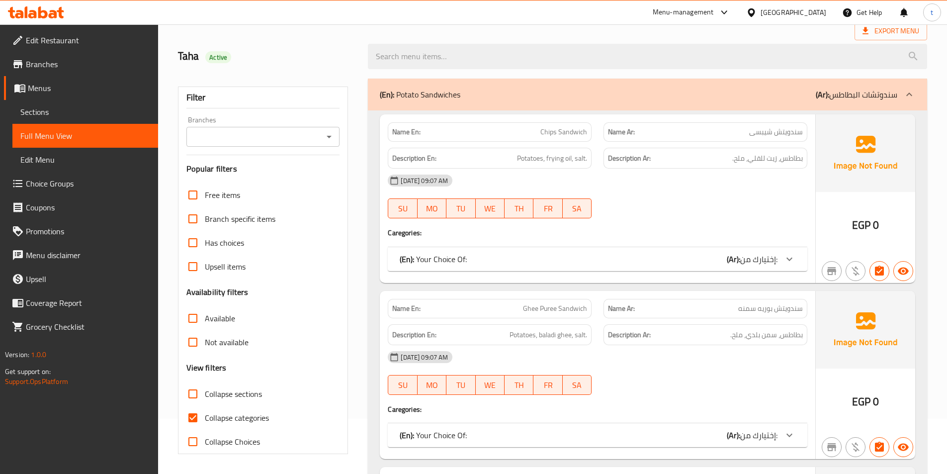
click at [189, 422] on input "Collapse categories" at bounding box center [193, 418] width 24 height 24
checkbox input "false"
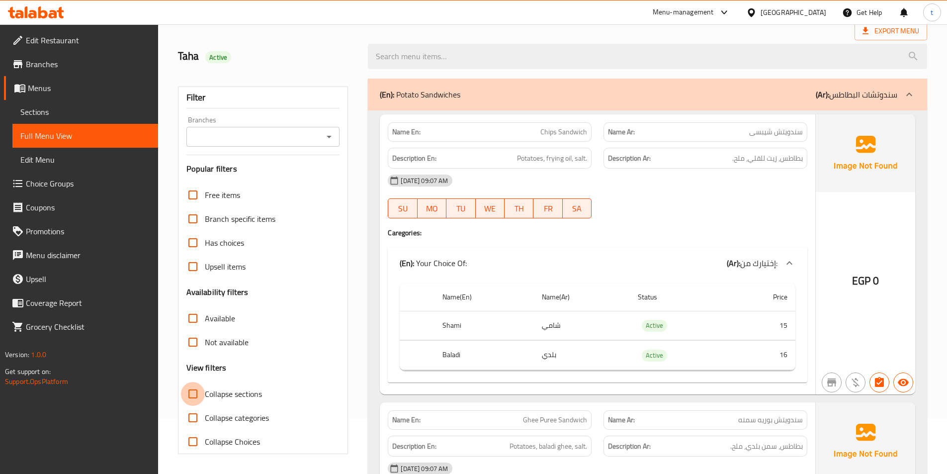
click at [191, 401] on input "Collapse sections" at bounding box center [193, 394] width 24 height 24
checkbox input "true"
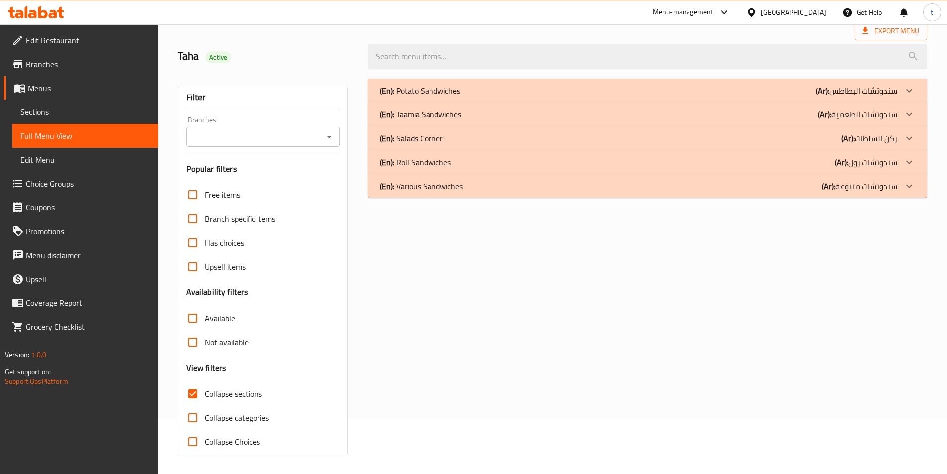
click at [904, 133] on icon at bounding box center [909, 138] width 12 height 12
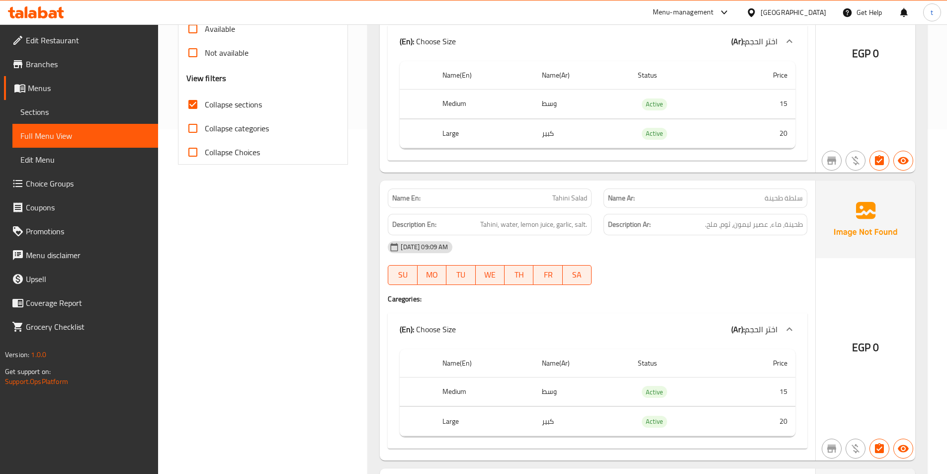
scroll to position [3315, 0]
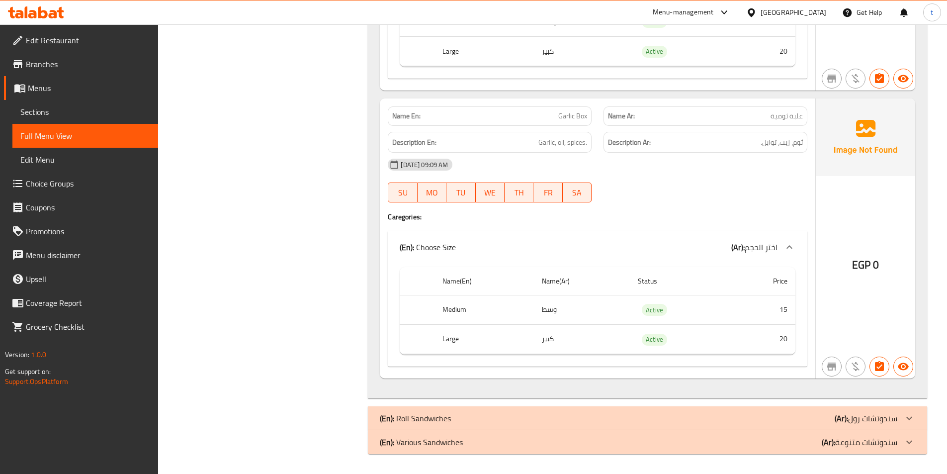
click at [402, 443] on p "(En): Various Sandwiches" at bounding box center [421, 442] width 83 height 12
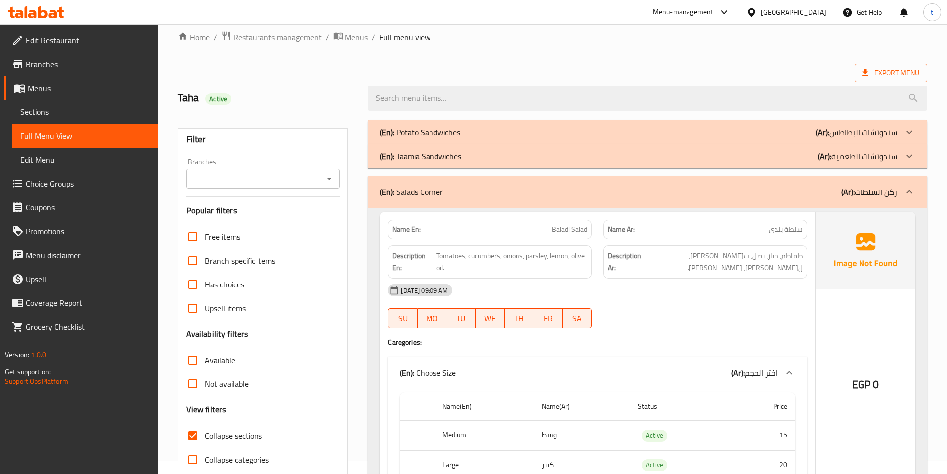
scroll to position [0, 0]
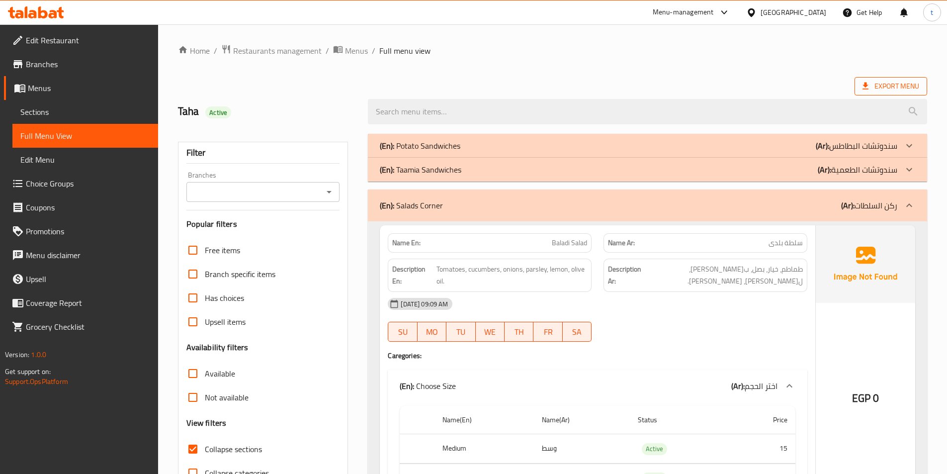
click at [881, 79] on span "Export Menu" at bounding box center [890, 86] width 73 height 18
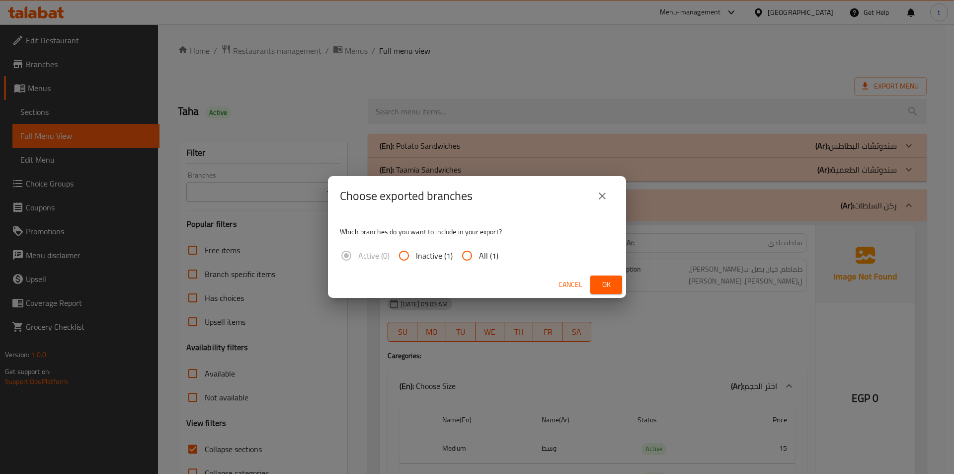
click at [463, 259] on input "All (1)" at bounding box center [467, 255] width 24 height 24
radio input "true"
click at [599, 280] on span "Ok" at bounding box center [606, 284] width 16 height 12
